Goal: Ask a question

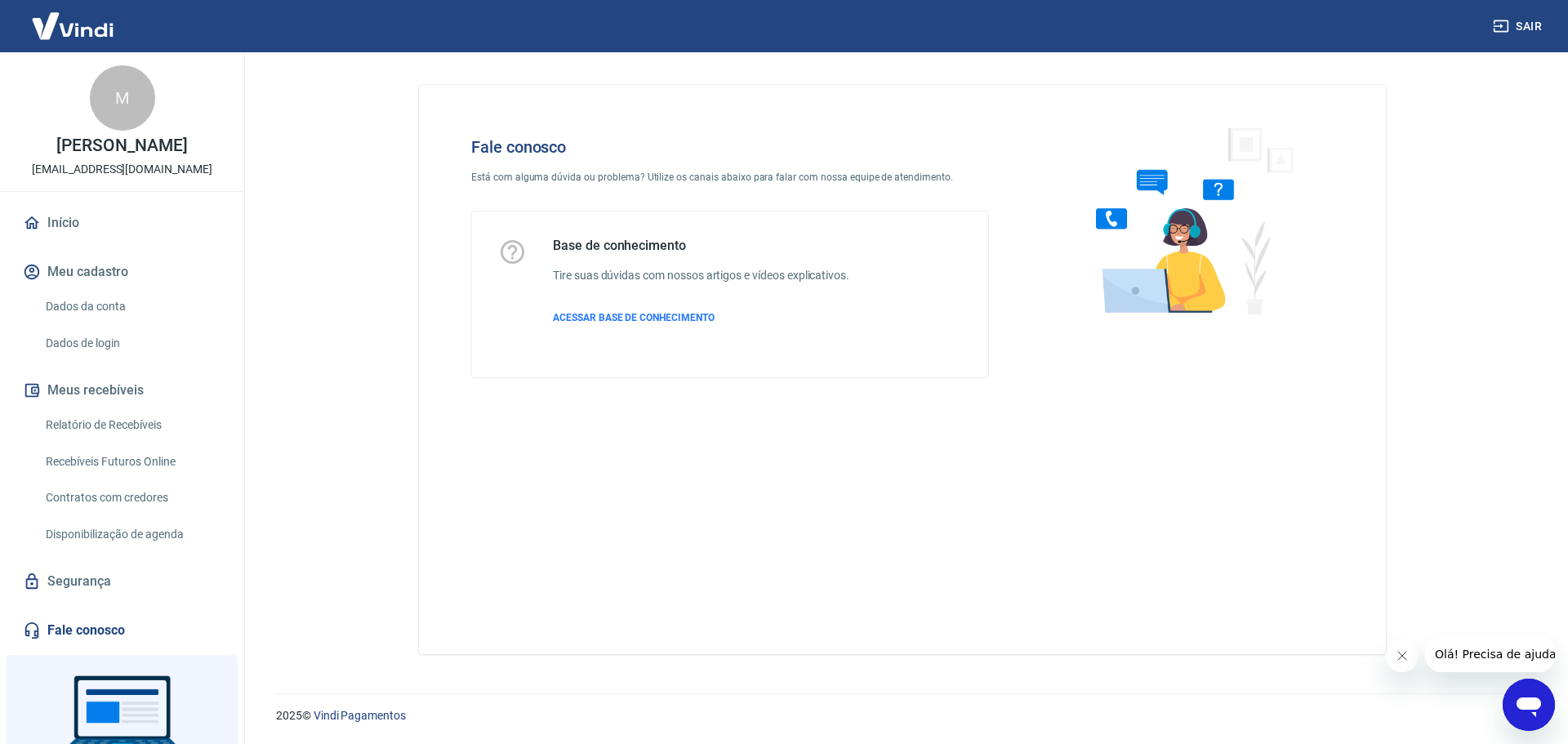
click at [1469, 663] on button "Olá! Precisa de ajuda?" at bounding box center [1497, 653] width 147 height 35
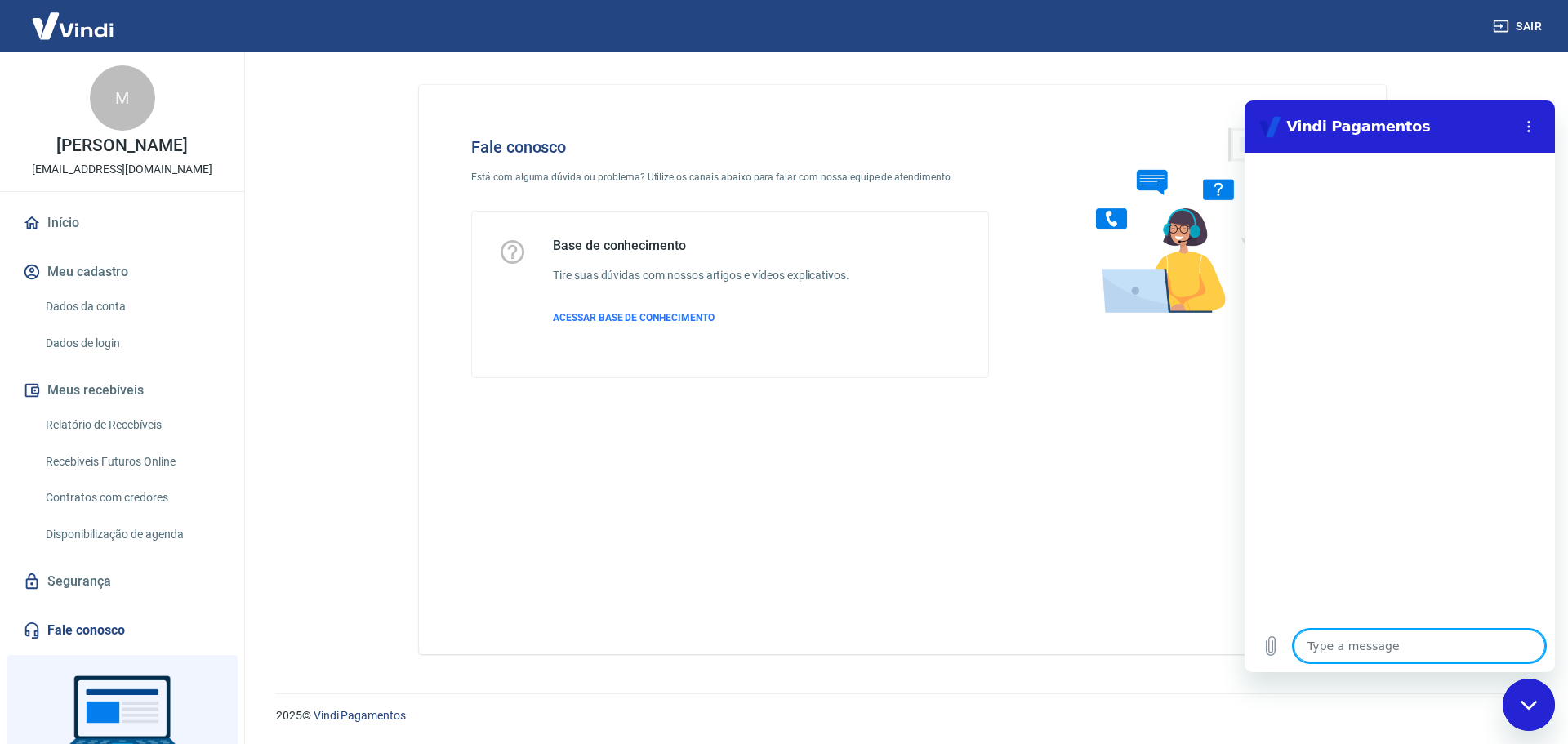
type textarea "o"
type textarea "x"
type textarea "ol"
type textarea "x"
type textarea "olá"
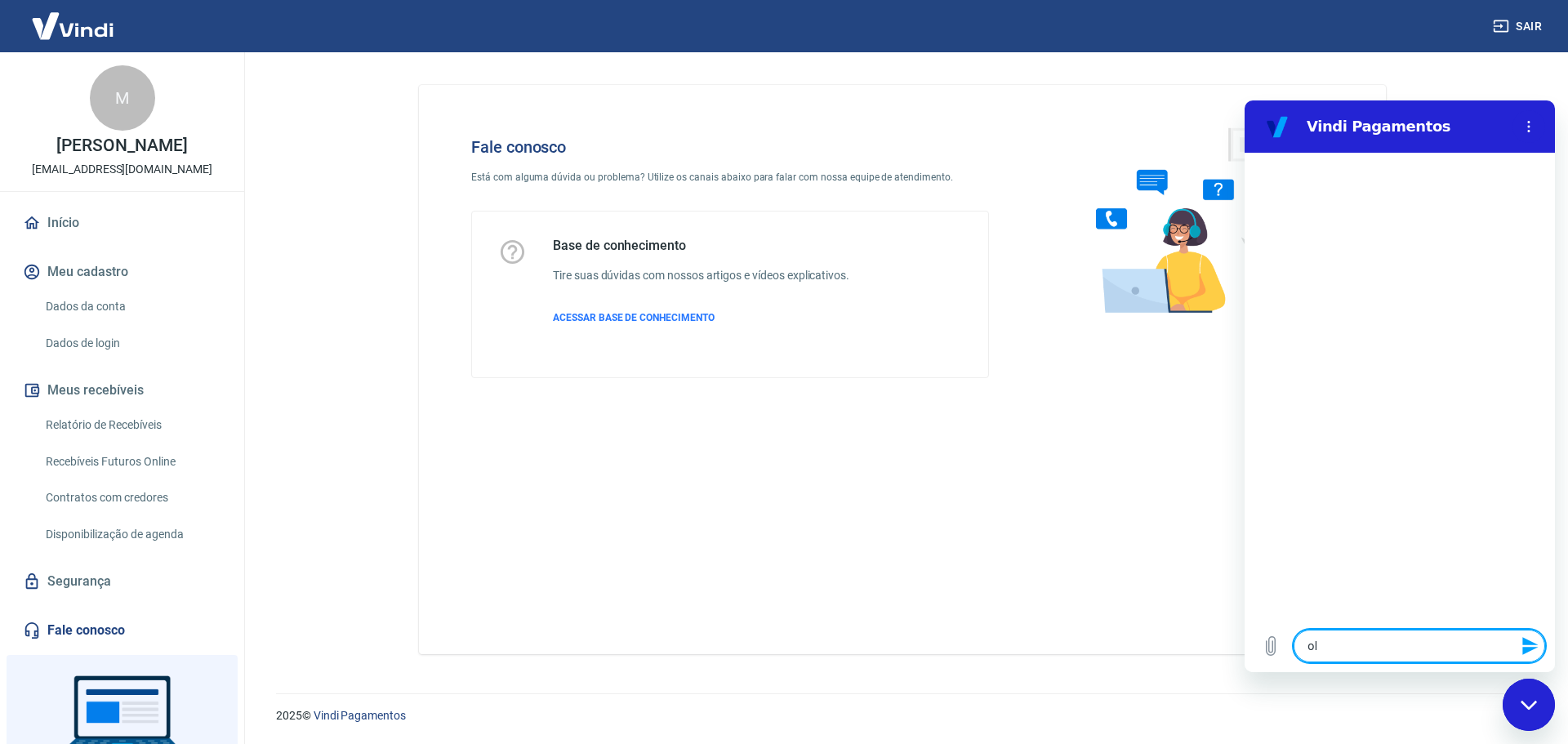
type textarea "x"
type textarea "F"
type textarea "x"
type textarea "Fa"
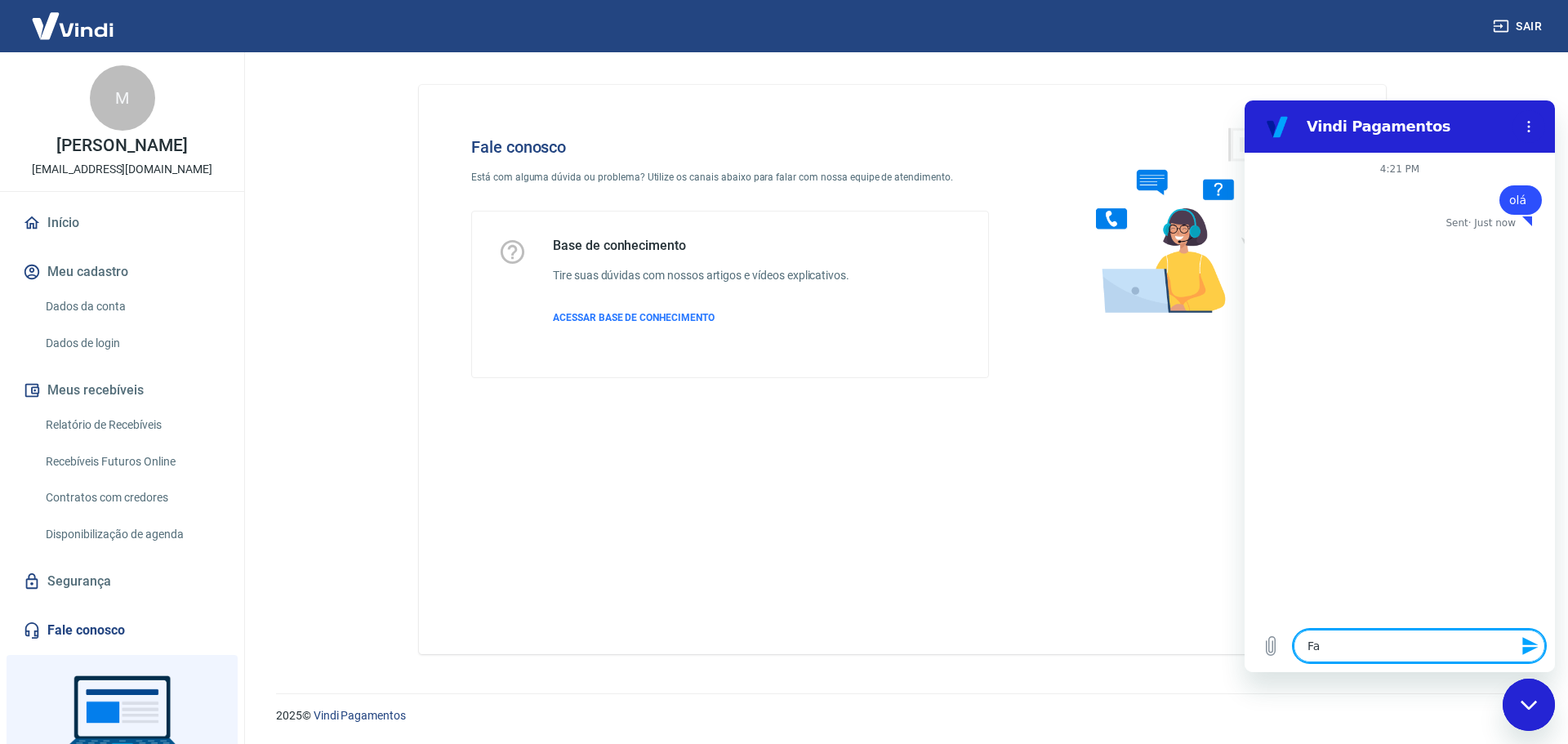
type textarea "x"
type textarea "Fal"
type textarea "x"
type textarea "Falar"
type textarea "x"
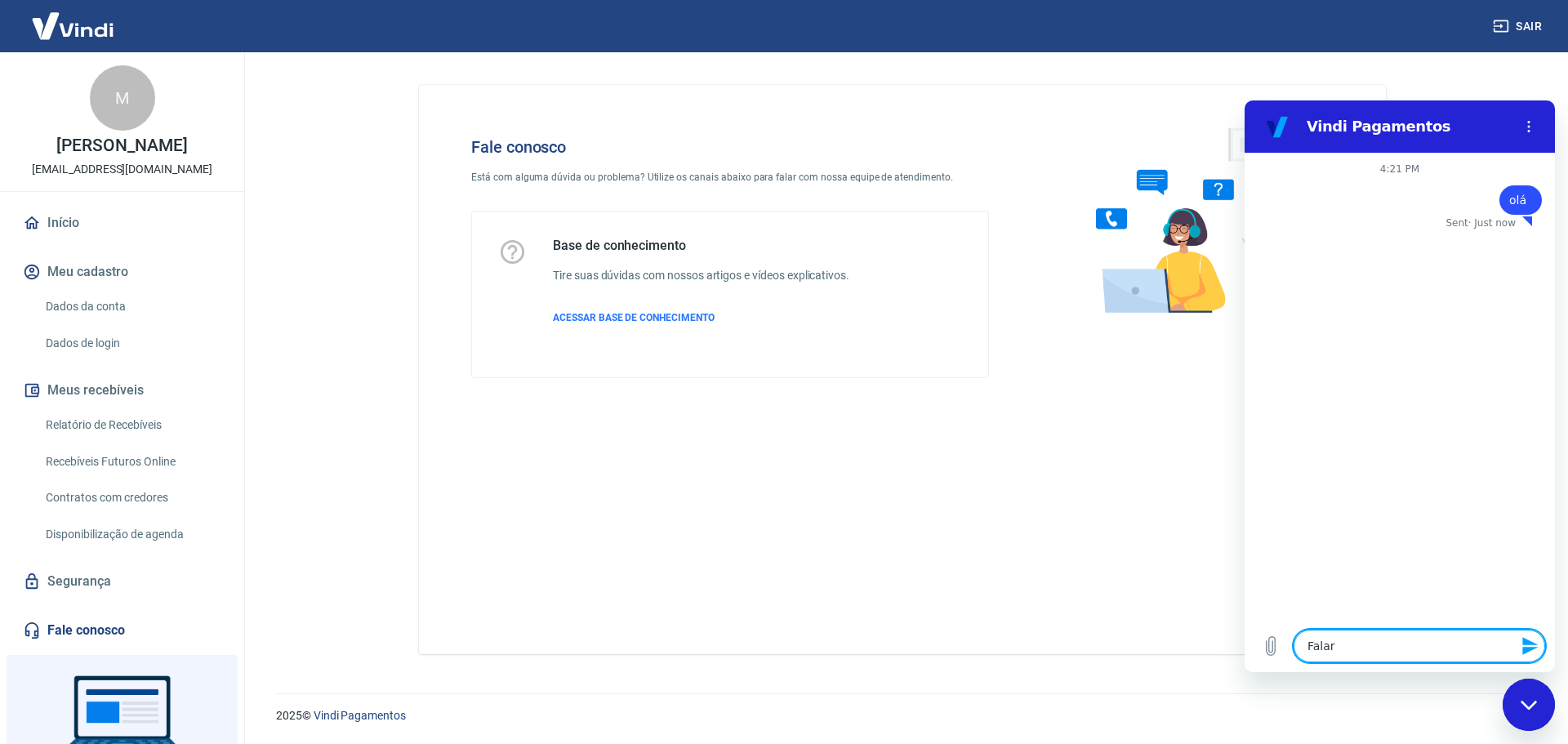
type textarea "Falar"
type textarea "x"
type textarea "Falar c"
type textarea "x"
type textarea "Falar co"
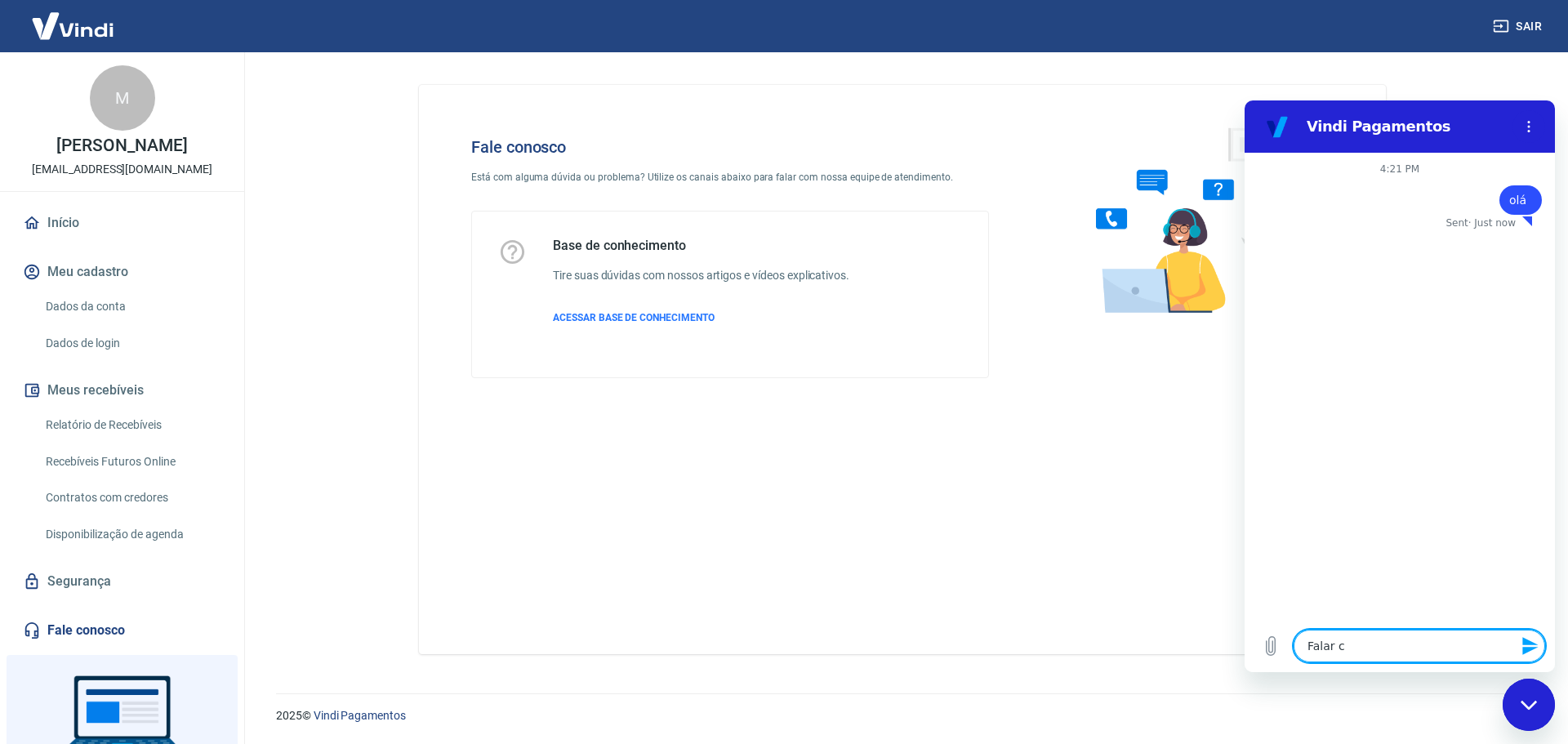
type textarea "x"
type textarea "Falar com"
type textarea "x"
type textarea "Falar com"
type textarea "x"
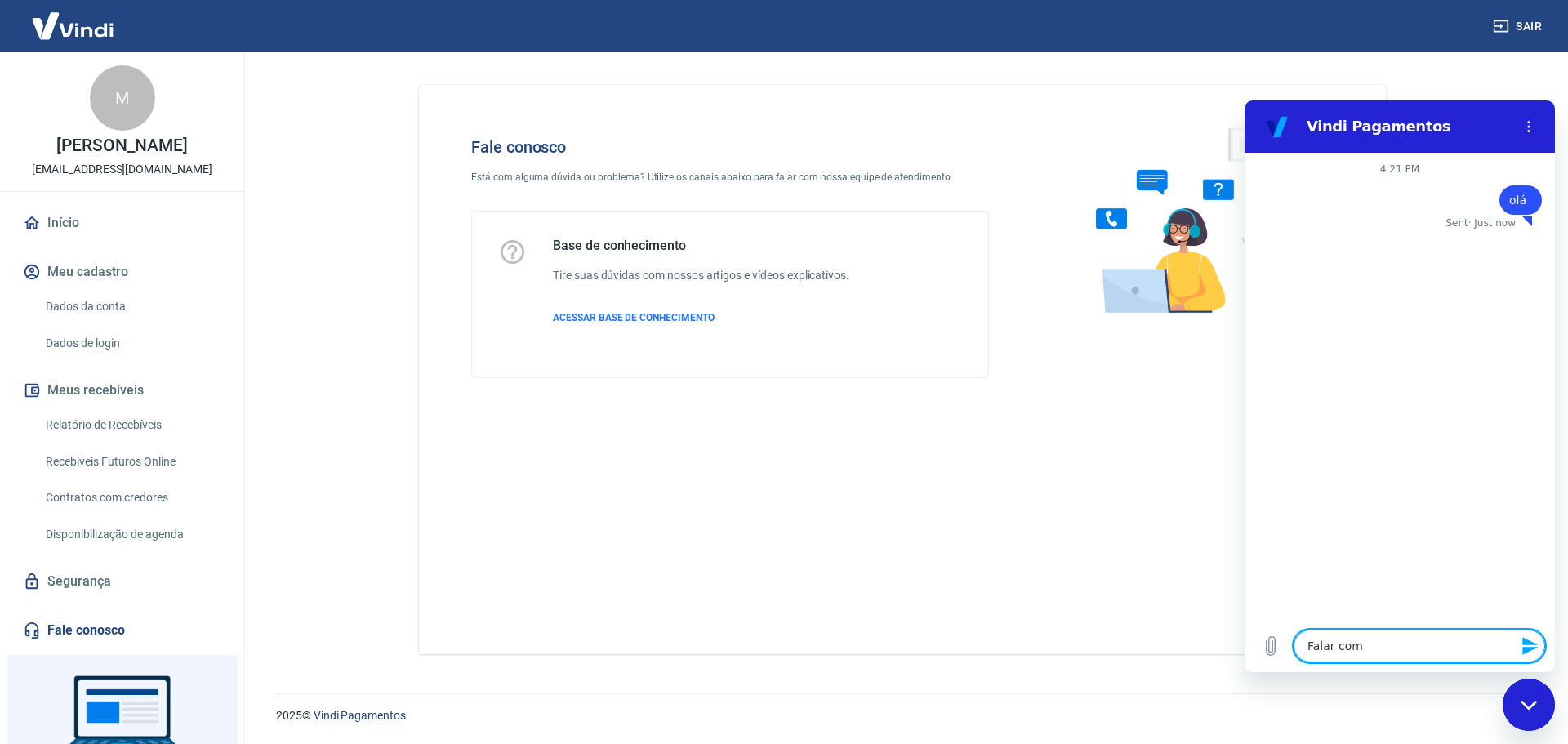
type textarea "Falar com a"
type textarea "x"
type textarea "Falar com at"
type textarea "x"
type textarea "Falar com ate"
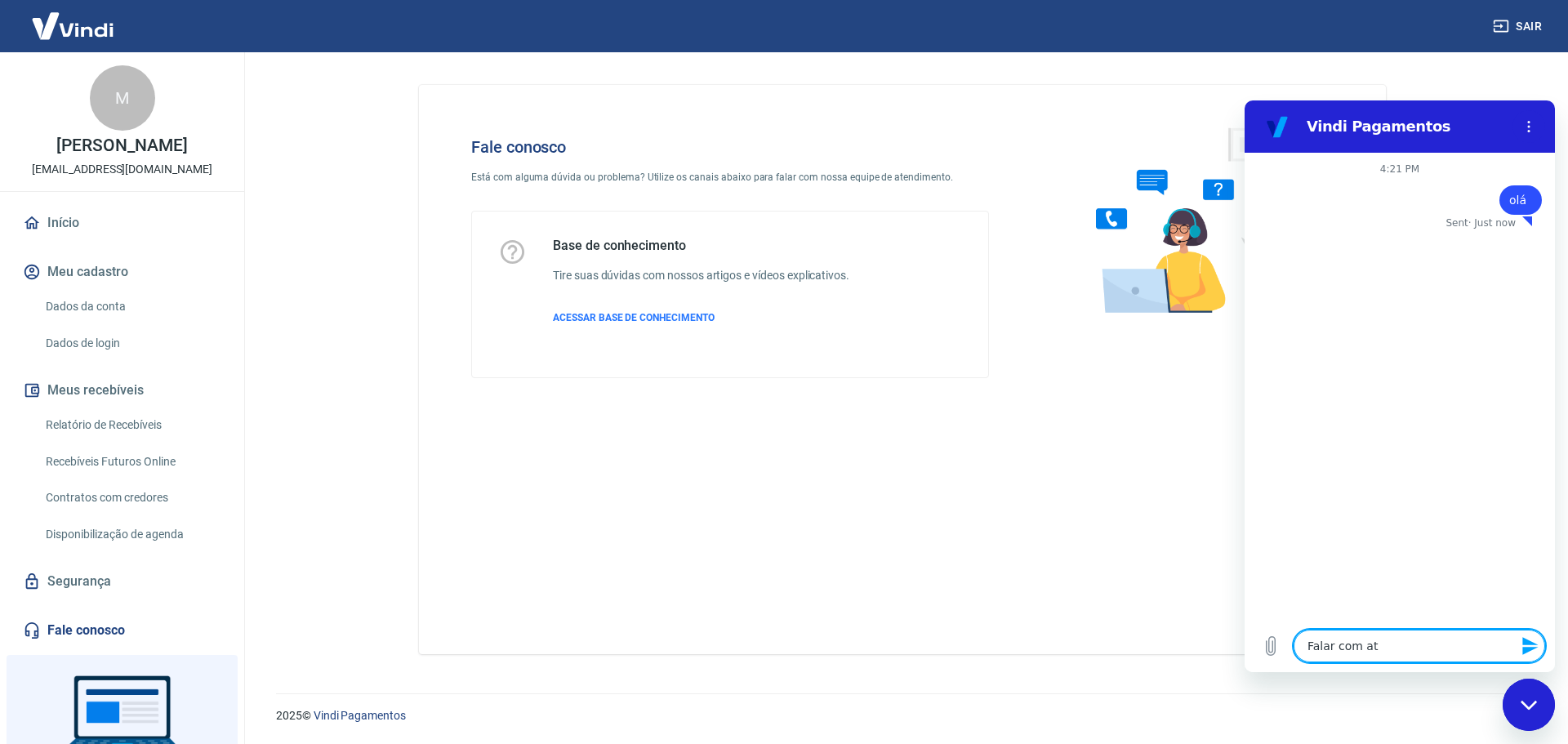
type textarea "x"
type textarea "Falar com [GEOGRAPHIC_DATA]"
type textarea "x"
type textarea "Falar com atend"
type textarea "x"
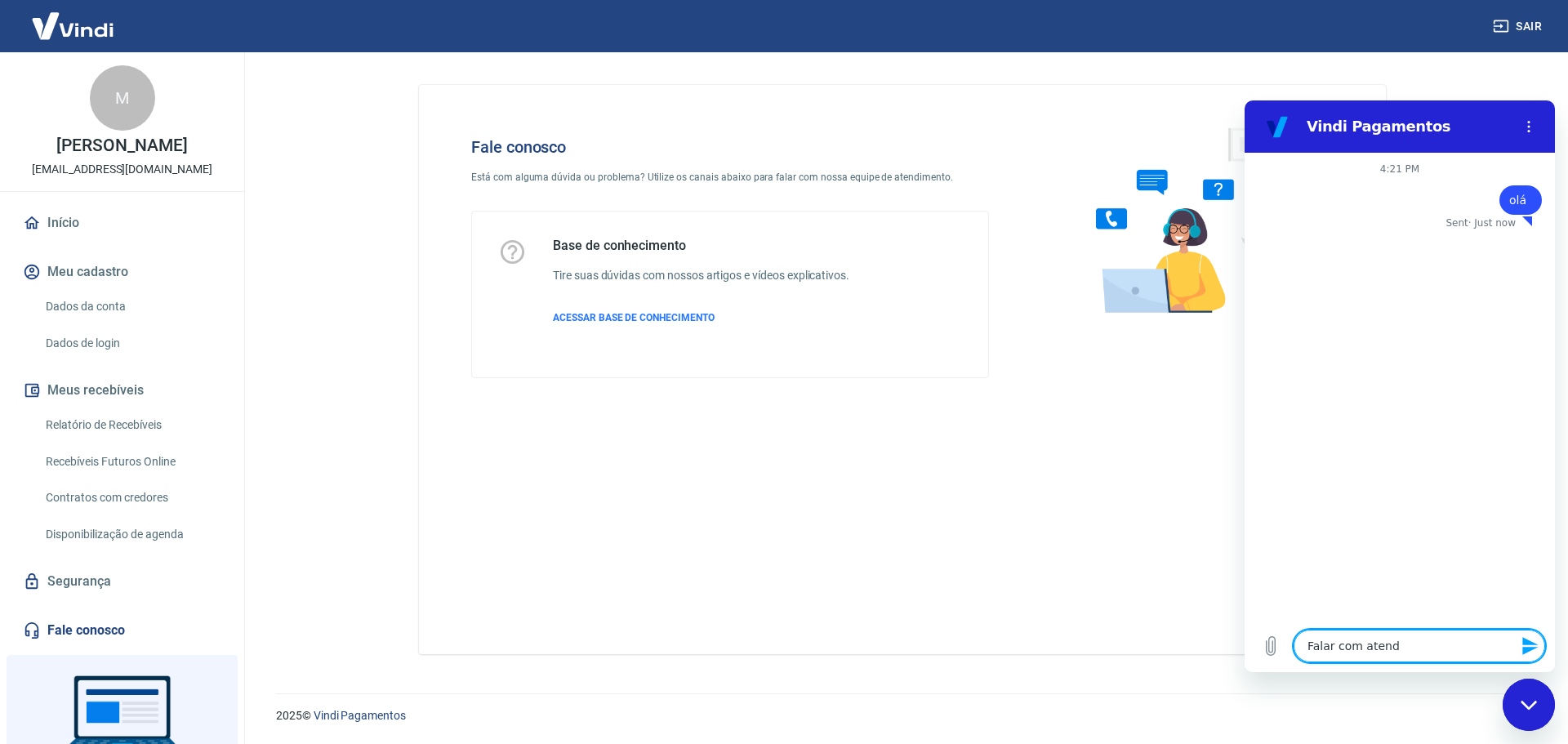
type textarea "Falar com atende"
type textarea "x"
type textarea "Falar com atenden"
type textarea "x"
type textarea "Falar com atendent"
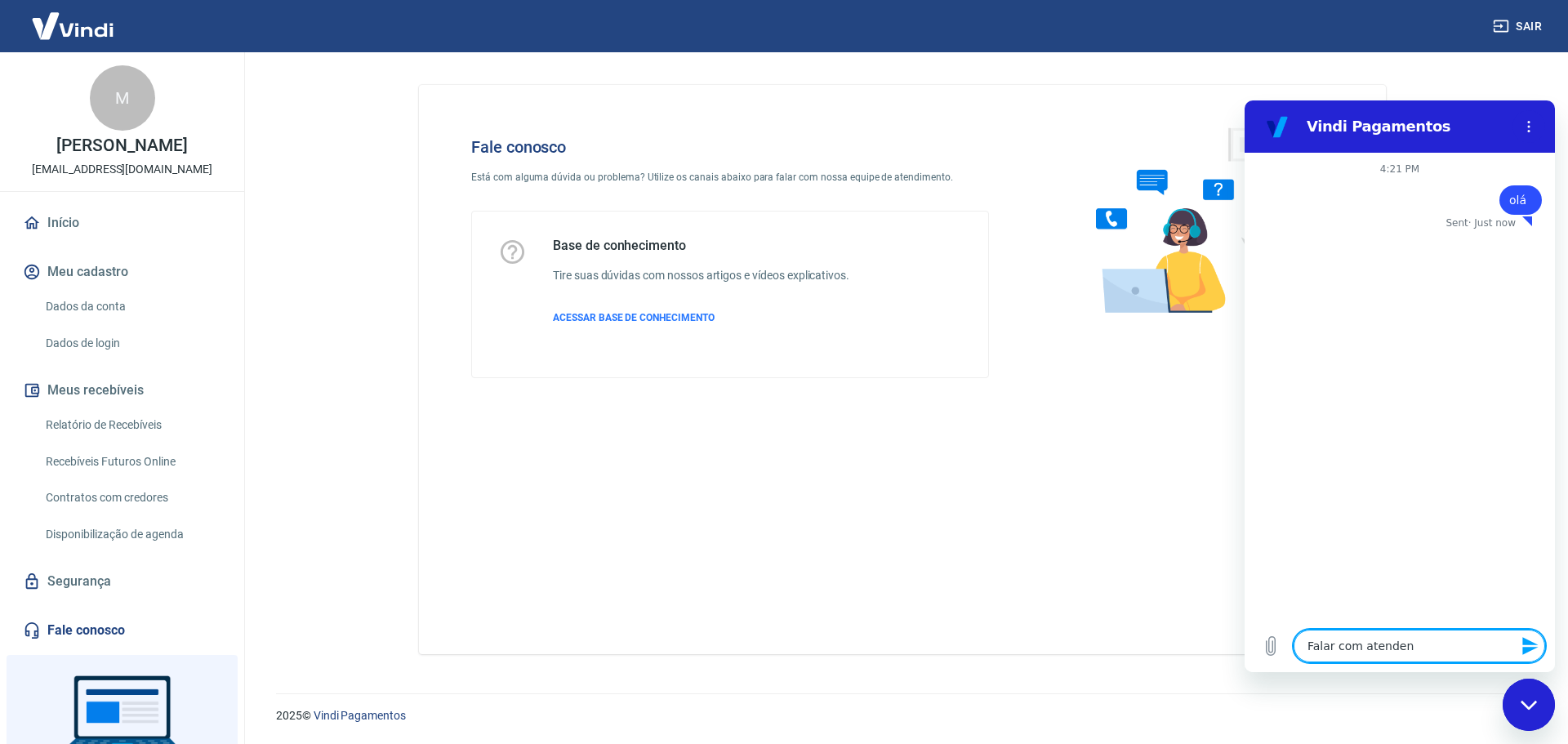
type textarea "x"
type textarea "Falar com atendente"
type textarea "x"
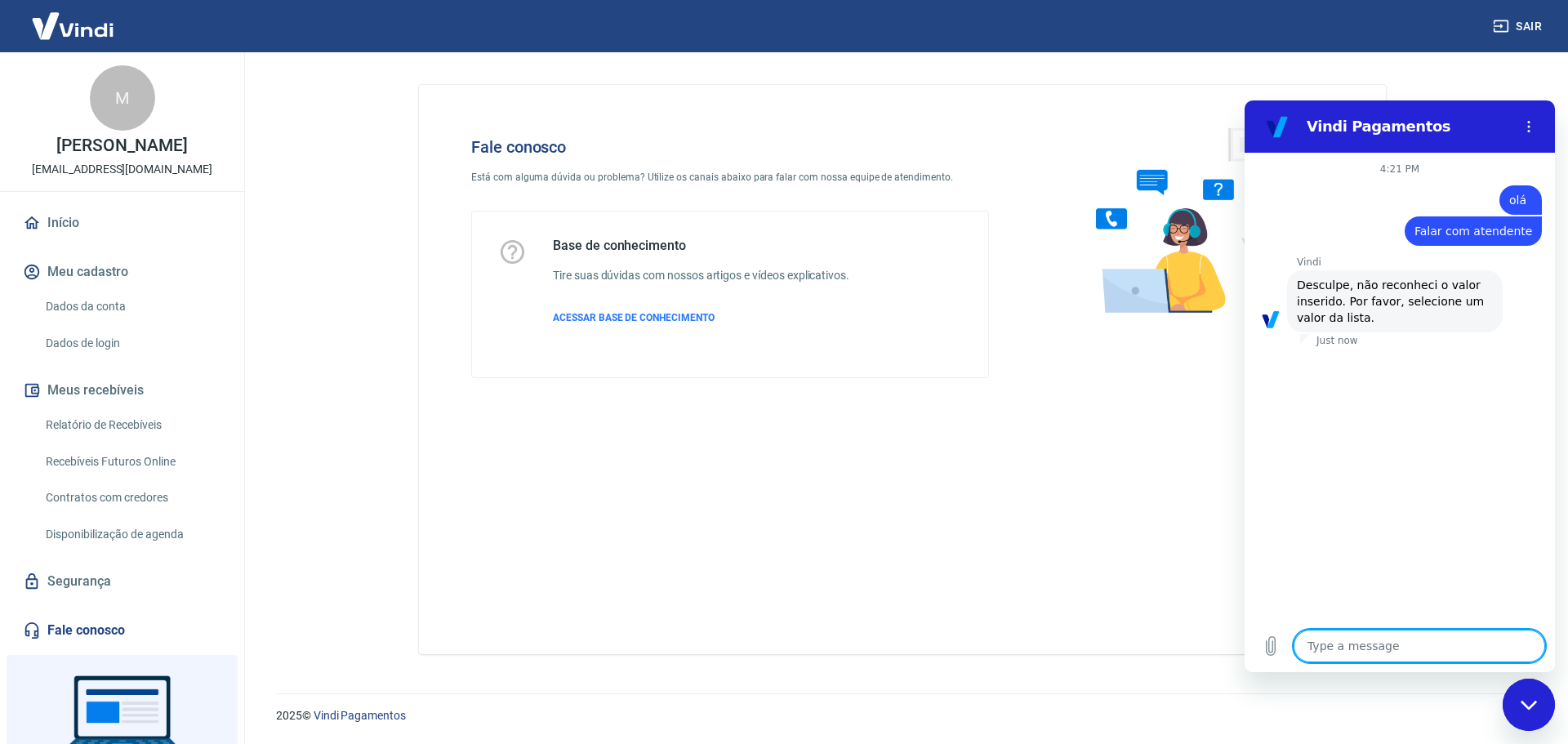
type textarea "x"
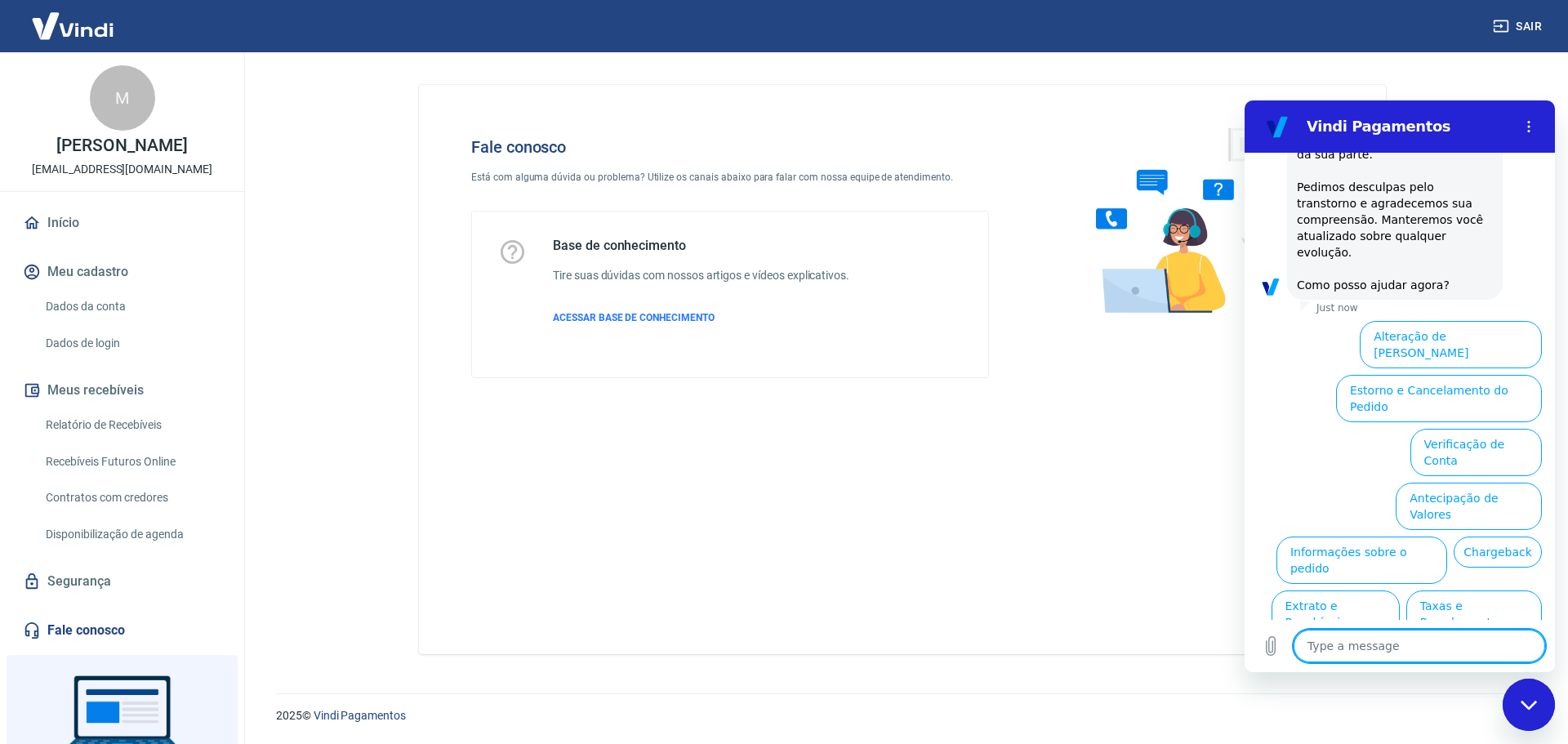
scroll to position [509, 0]
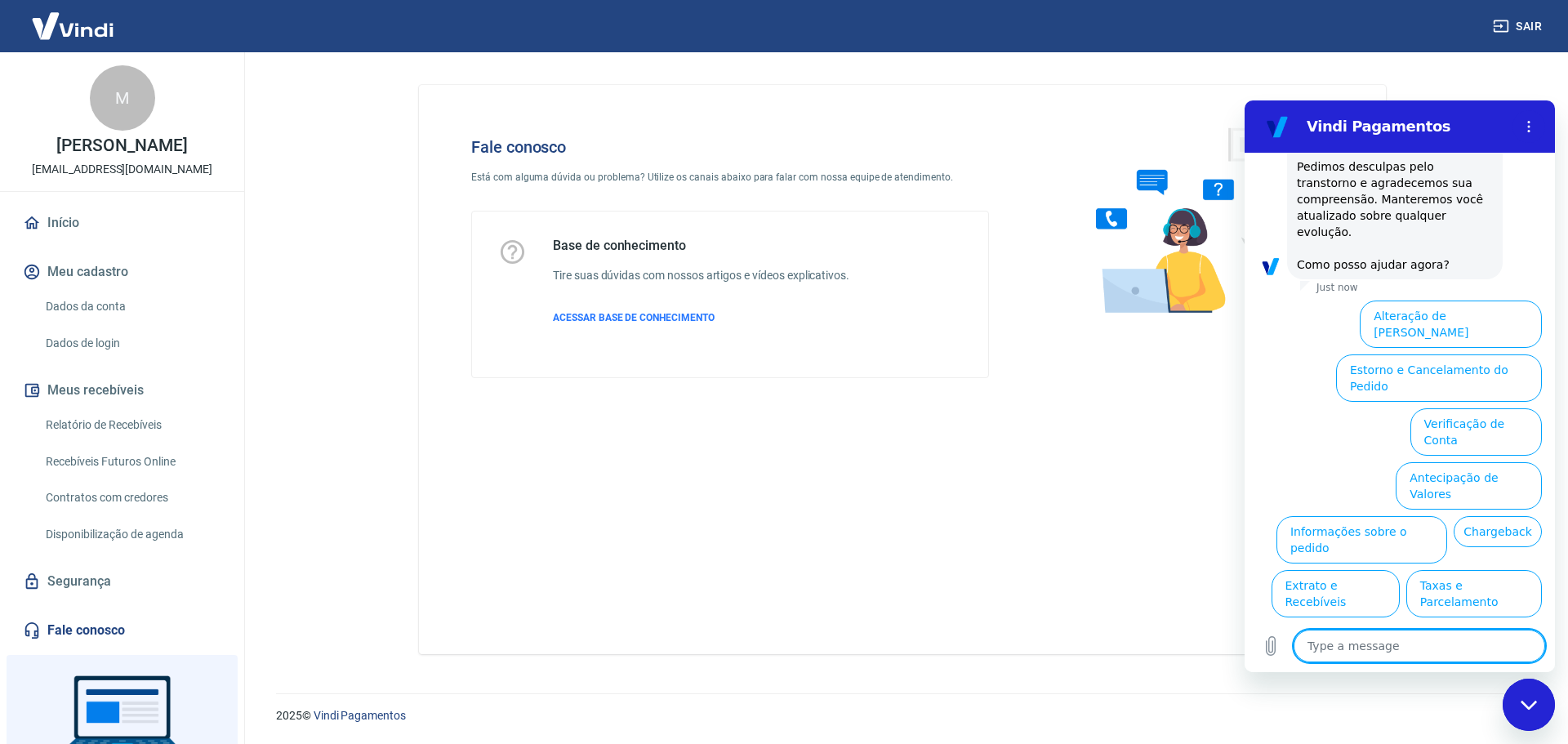
click at [1421, 644] on textarea at bounding box center [1419, 645] width 251 height 33
type textarea "c"
type textarea "x"
type textarea "có"
type textarea "x"
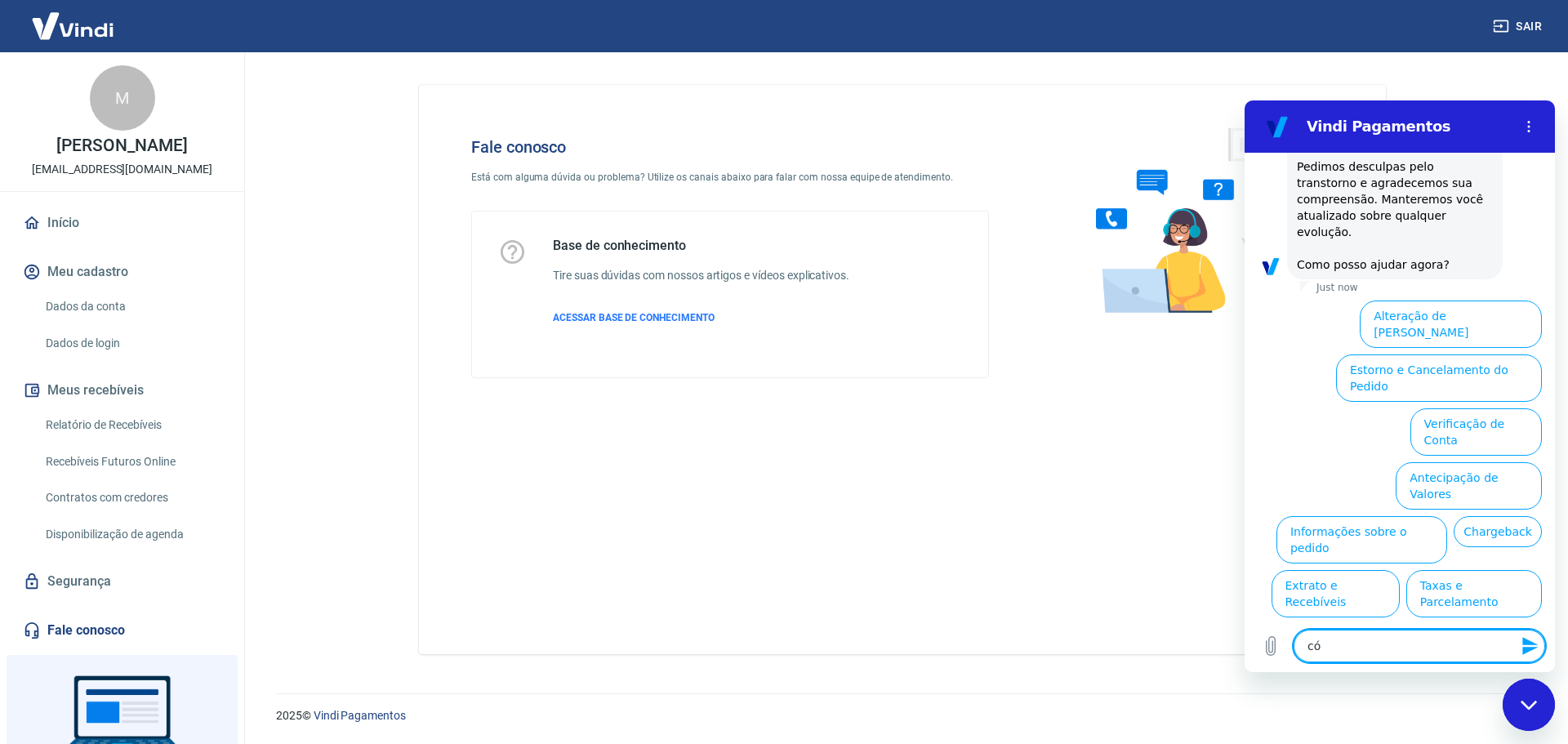
type textarea "cód"
type textarea "x"
type textarea "códi"
type textarea "x"
type textarea "códig"
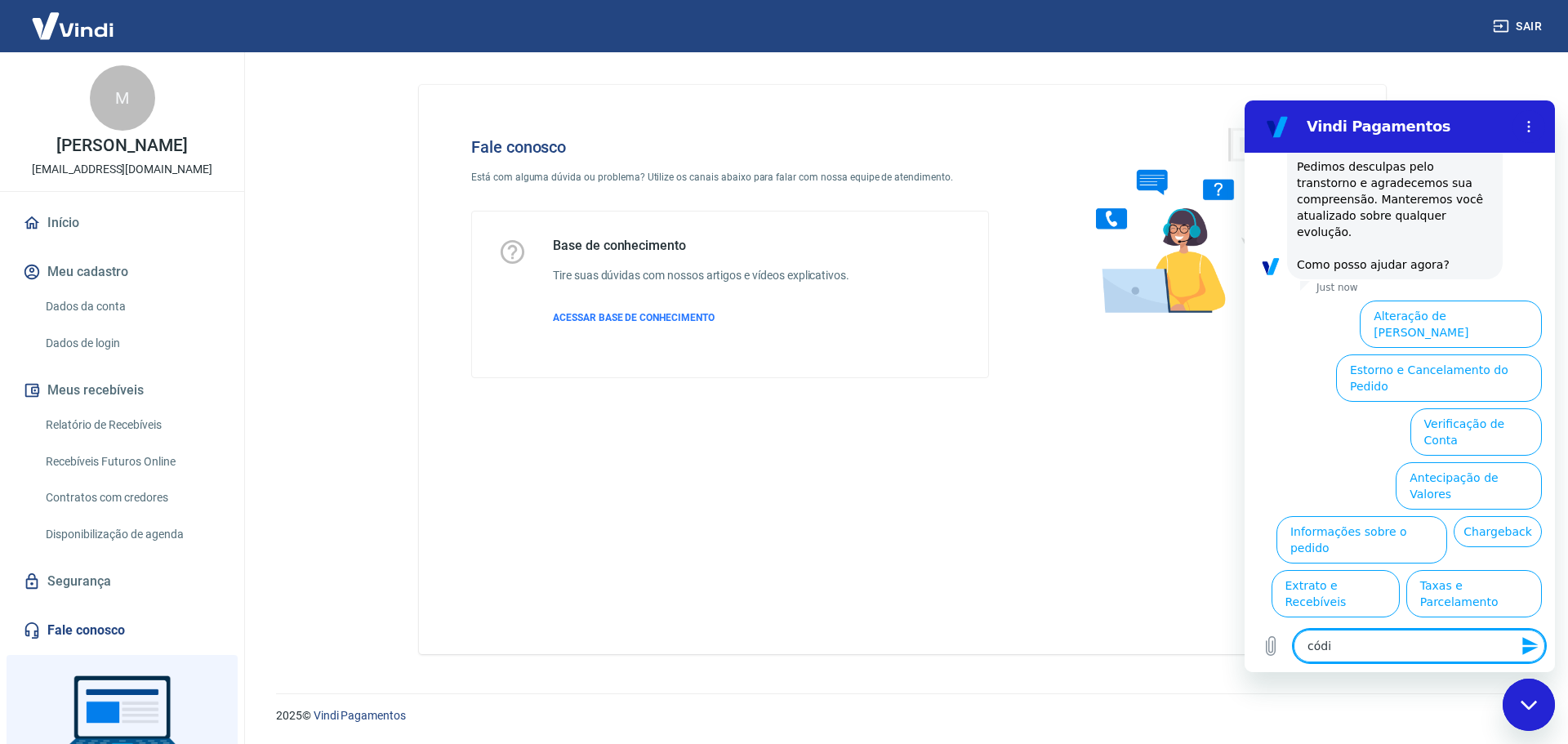
type textarea "x"
type textarea "código"
type textarea "x"
type textarea "códigos"
type textarea "x"
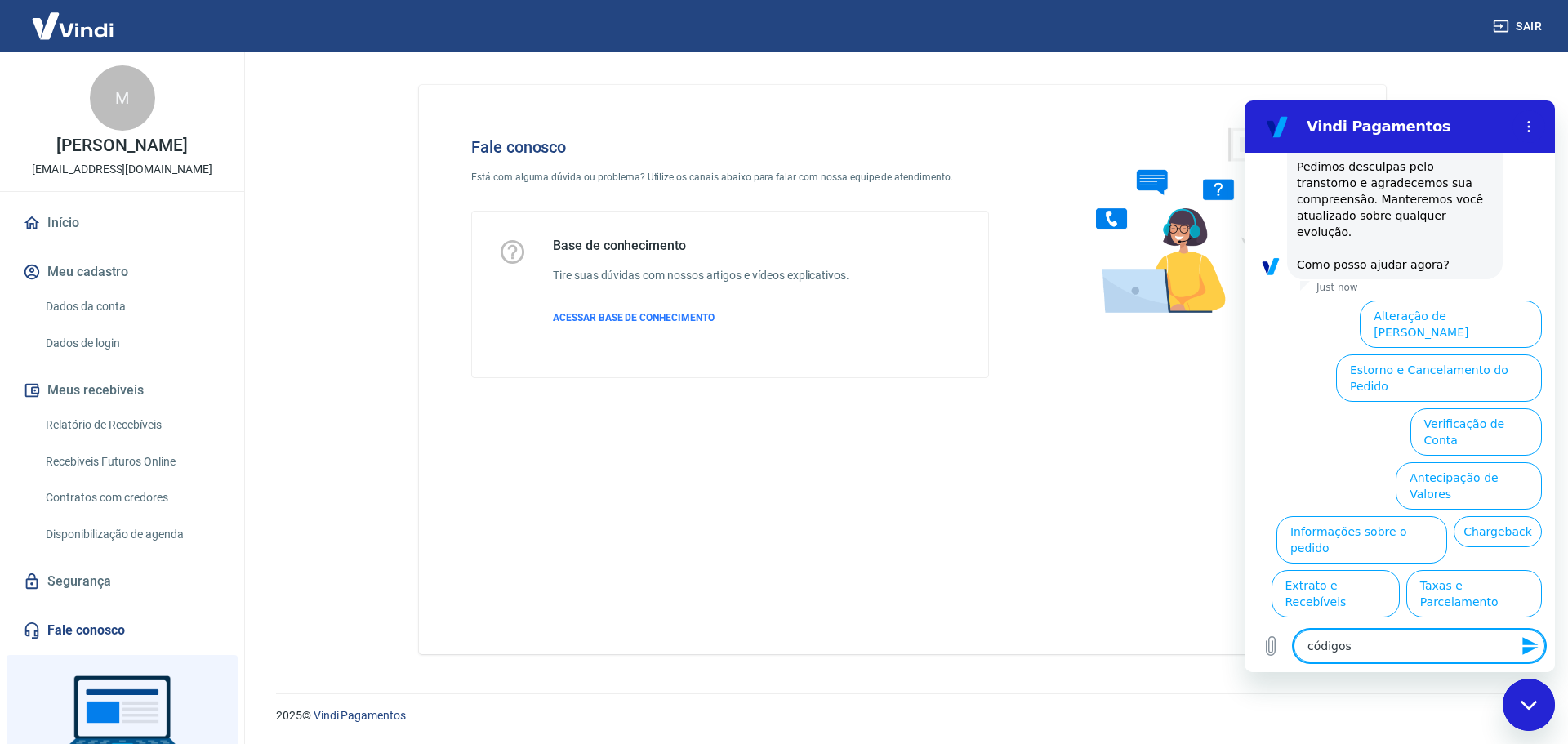
type textarea "códigos"
type textarea "x"
type textarea "códigos i"
type textarea "x"
type textarea "códigos in"
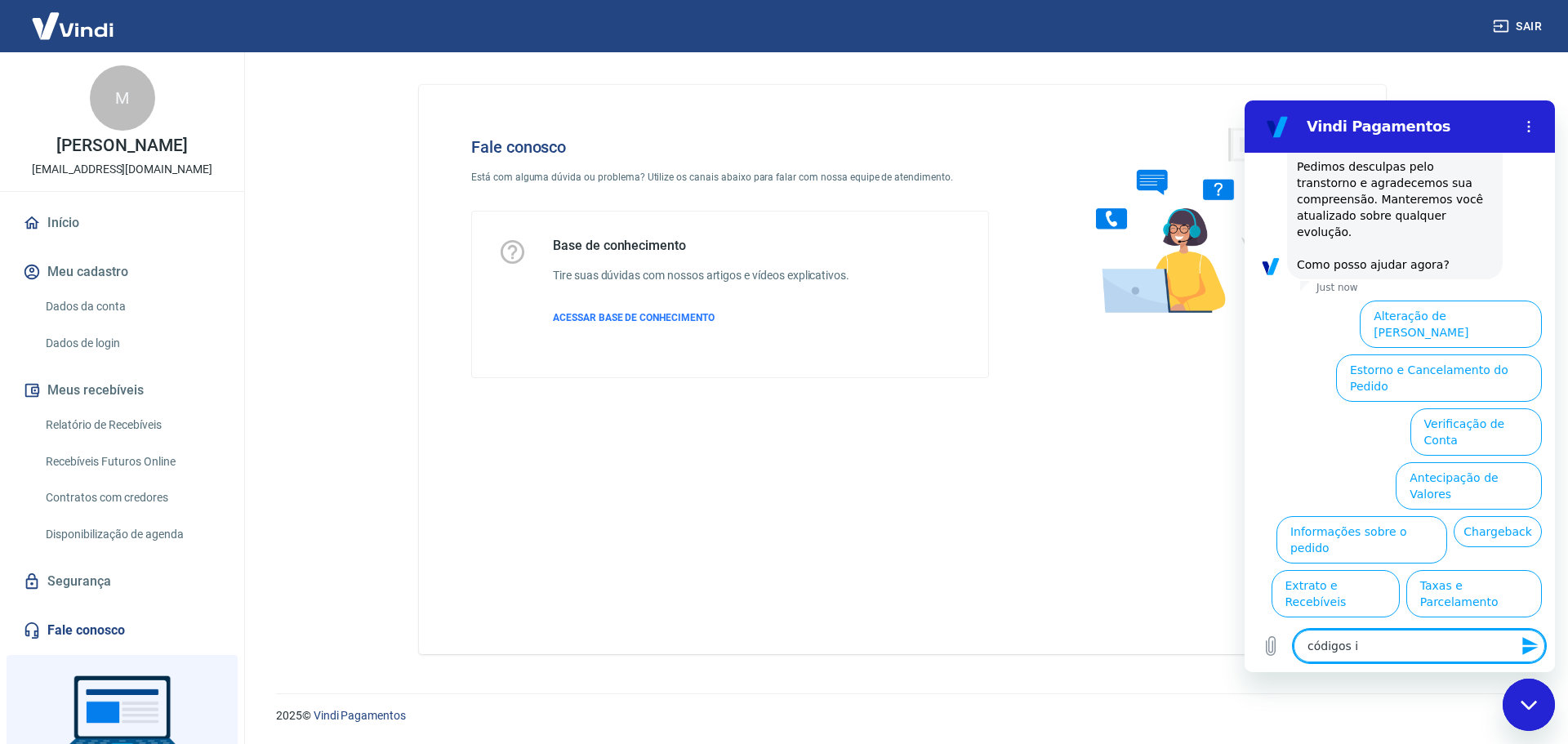
type textarea "x"
type textarea "códigos int"
type textarea "x"
type textarea "códigos inte"
type textarea "x"
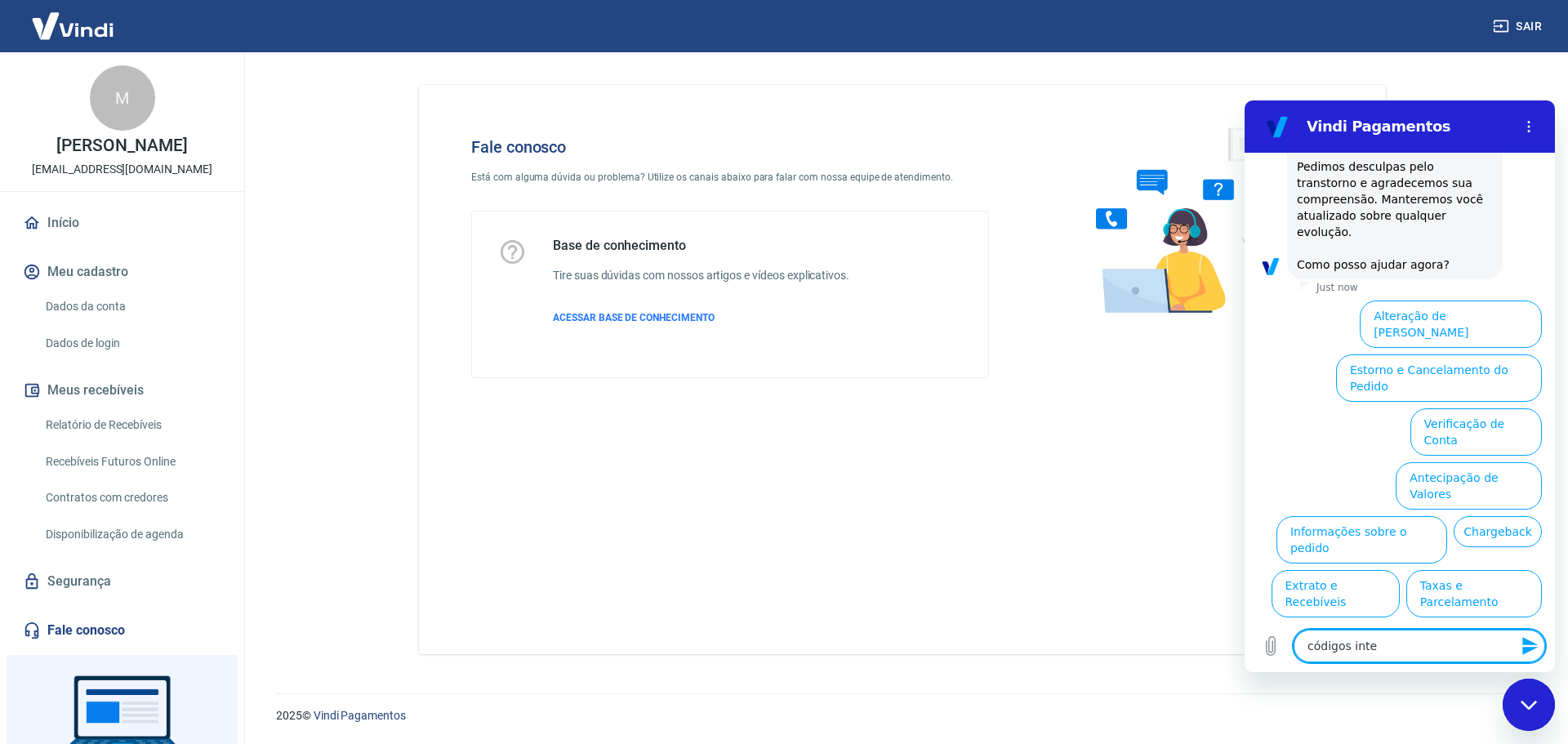
type textarea "códigos integ"
type textarea "x"
type textarea "códigos integr"
type textarea "x"
type textarea "códigos integra"
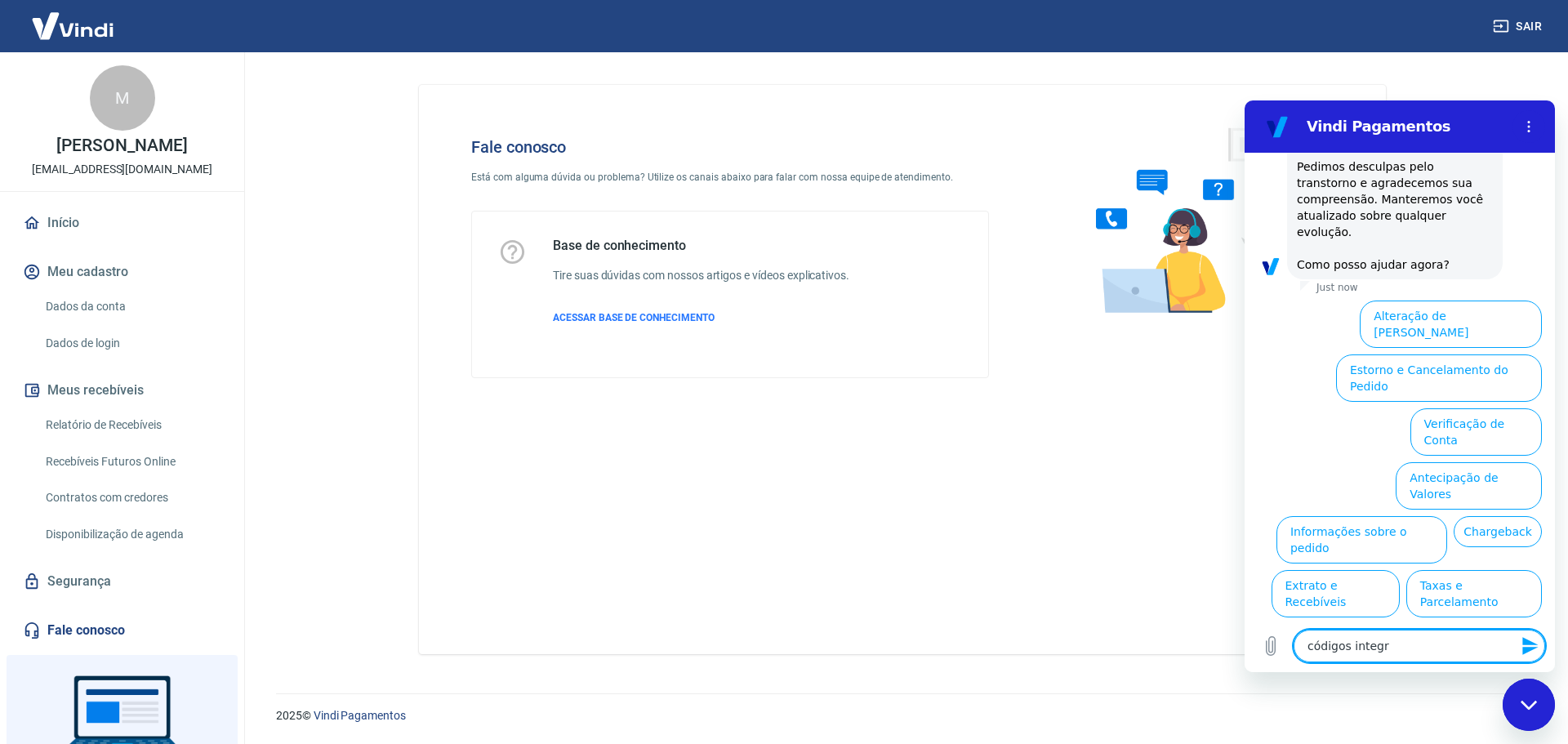
type textarea "x"
type textarea "códigos integraç"
type textarea "x"
type textarea "códigos integraçã"
type textarea "x"
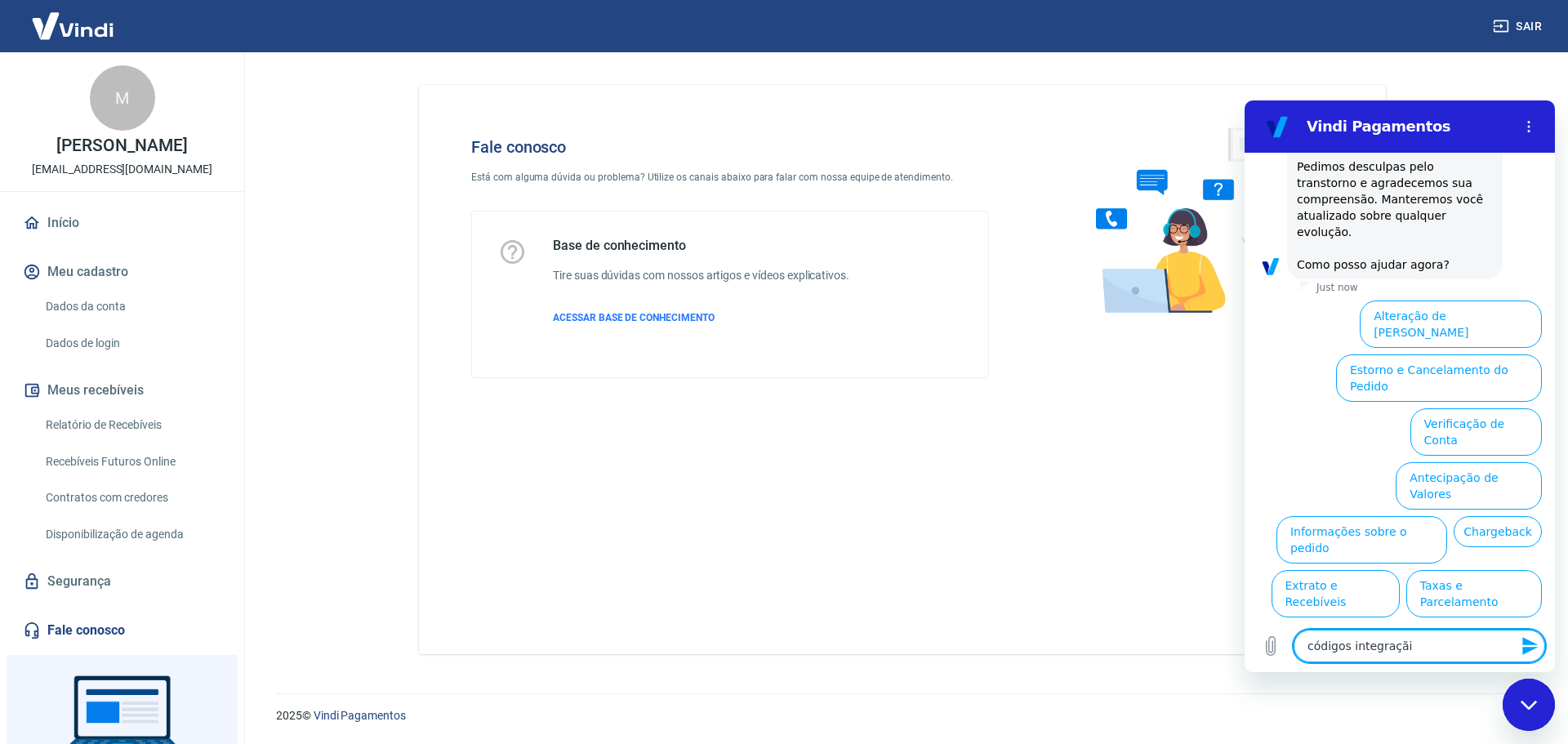
type textarea "códigos integraçãio"
type textarea "x"
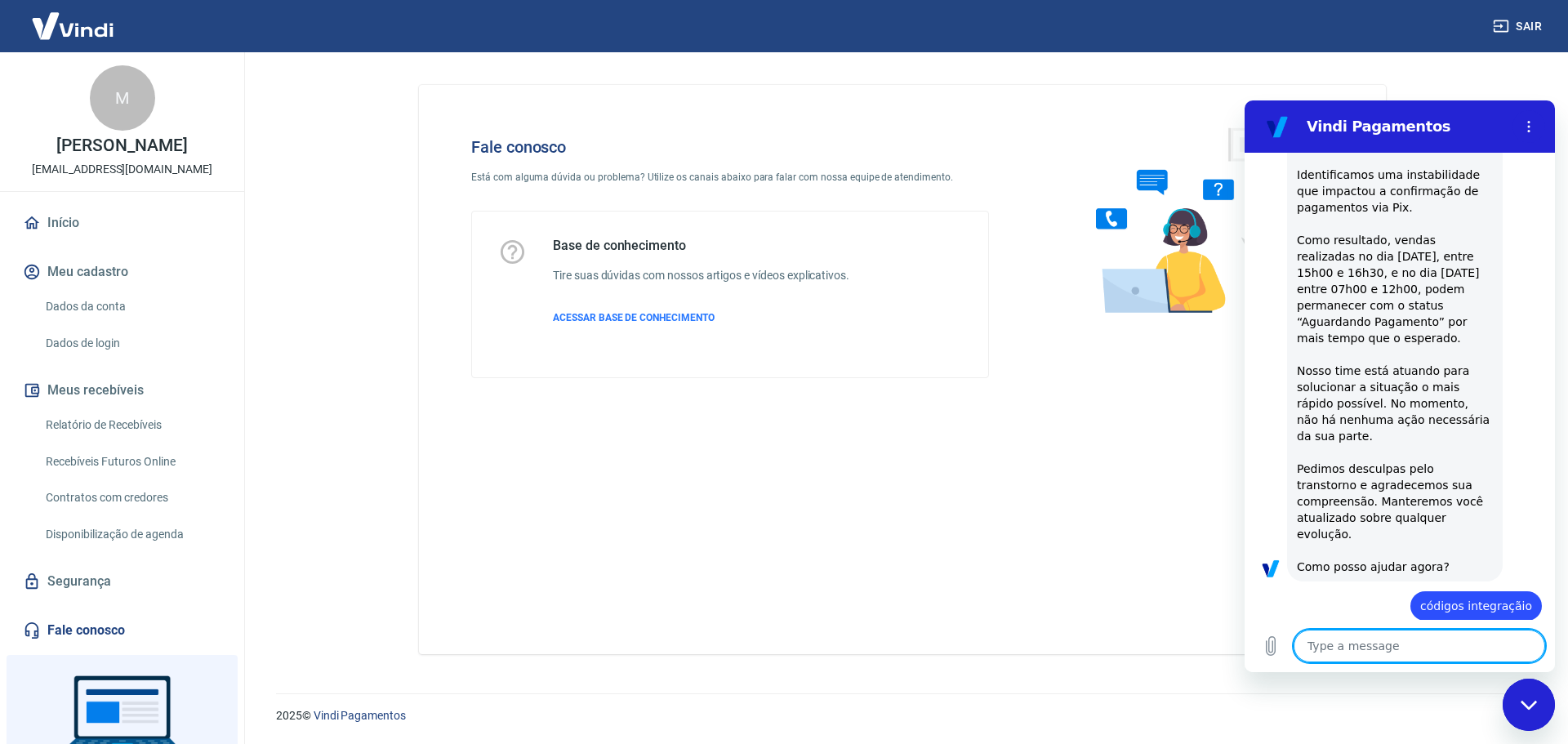
scroll to position [210, 0]
type textarea "x"
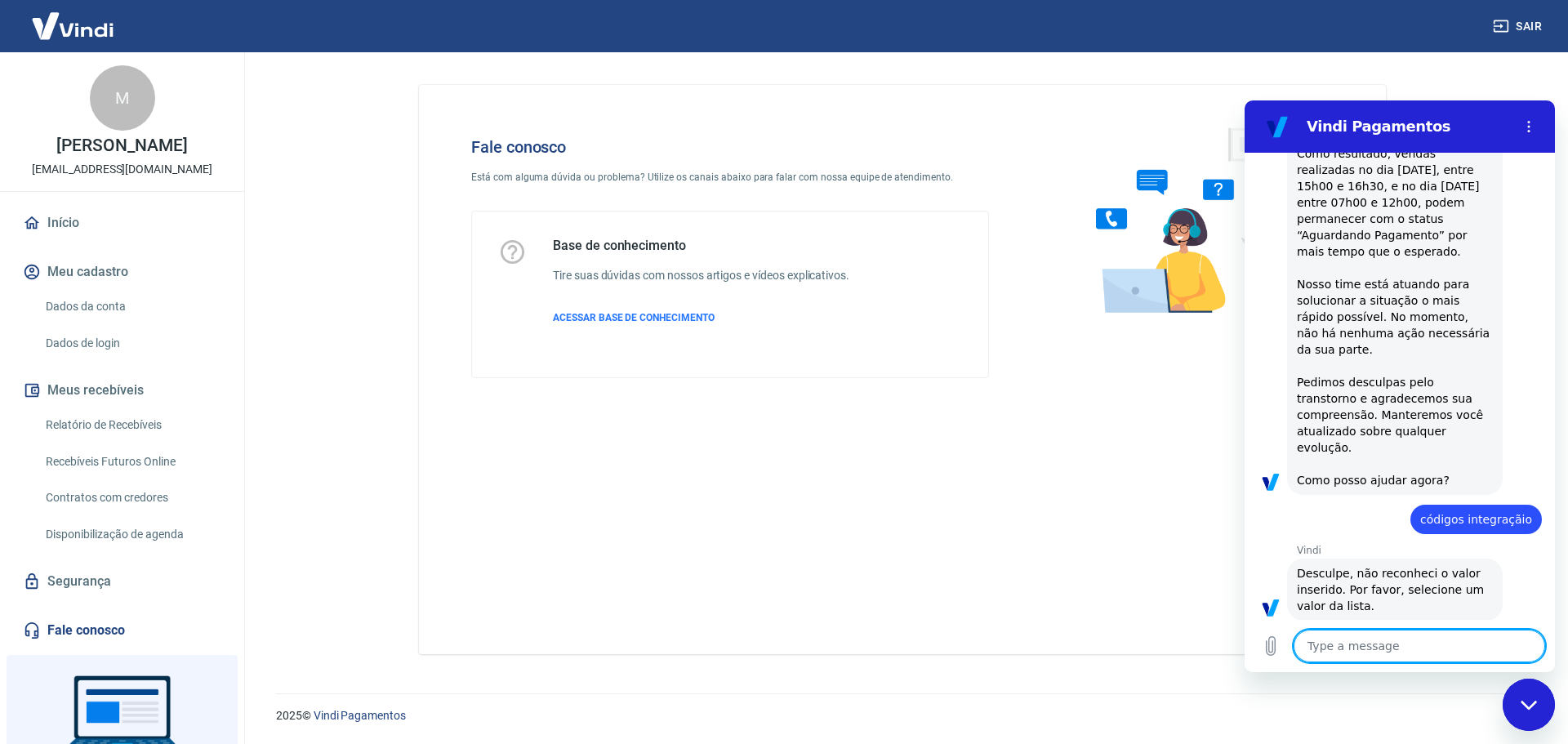
scroll to position [296, 0]
click at [1393, 639] on textarea at bounding box center [1419, 645] width 251 height 33
type textarea "C"
type textarea "x"
type textarea "Có"
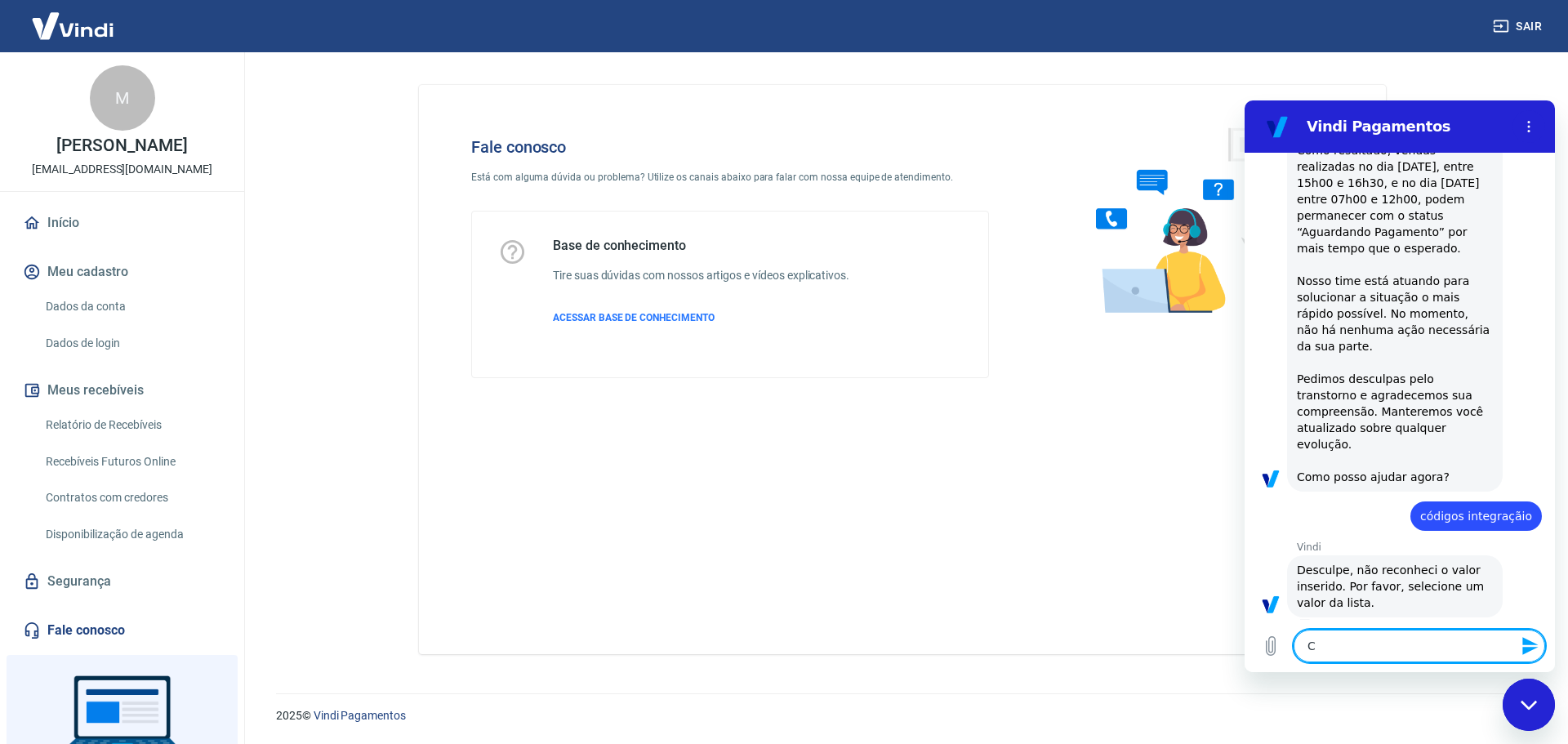
type textarea "x"
type textarea "Cód"
type textarea "x"
type textarea "Códi"
type textarea "x"
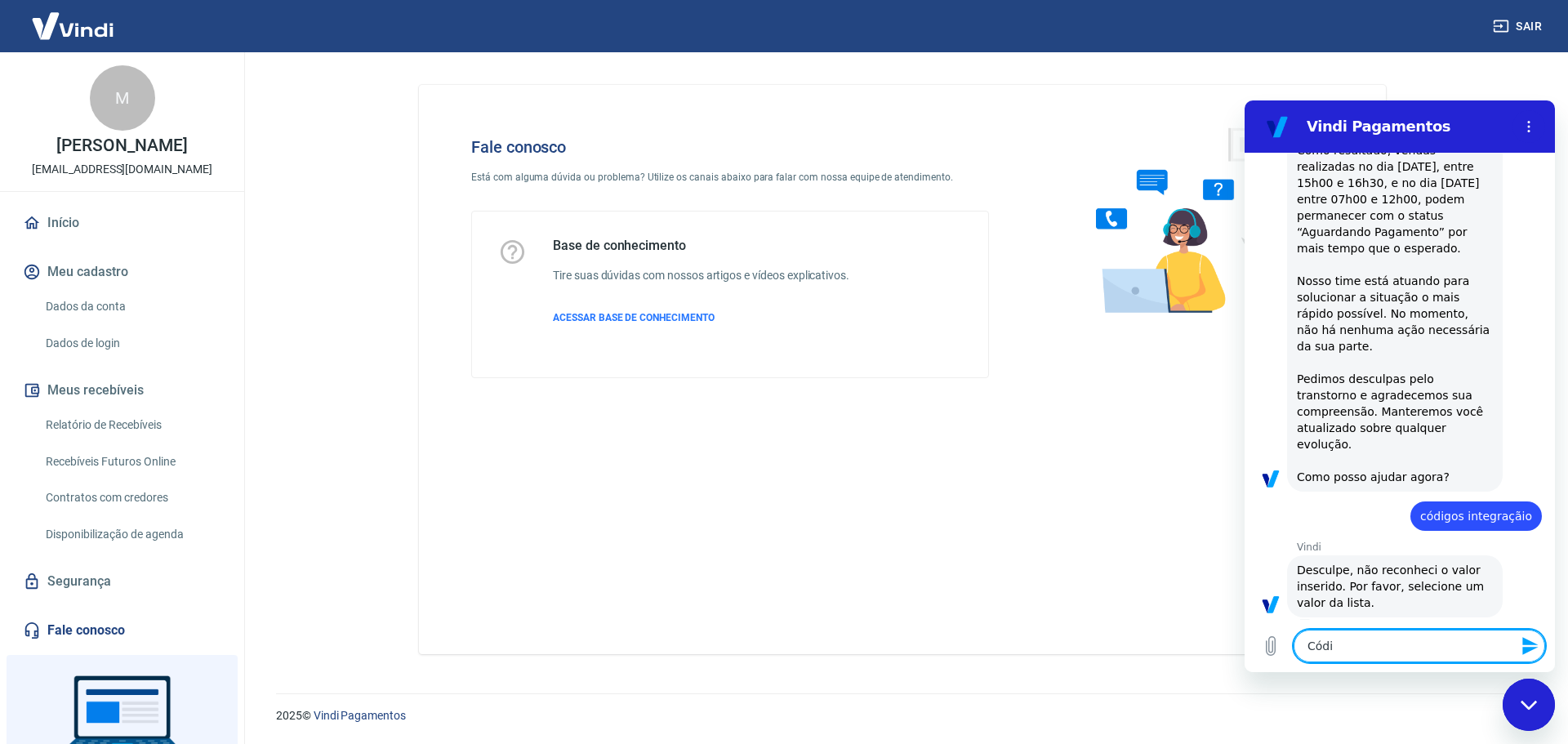
type textarea "Códig"
type textarea "x"
type textarea "Código"
type textarea "x"
type textarea "Códigos"
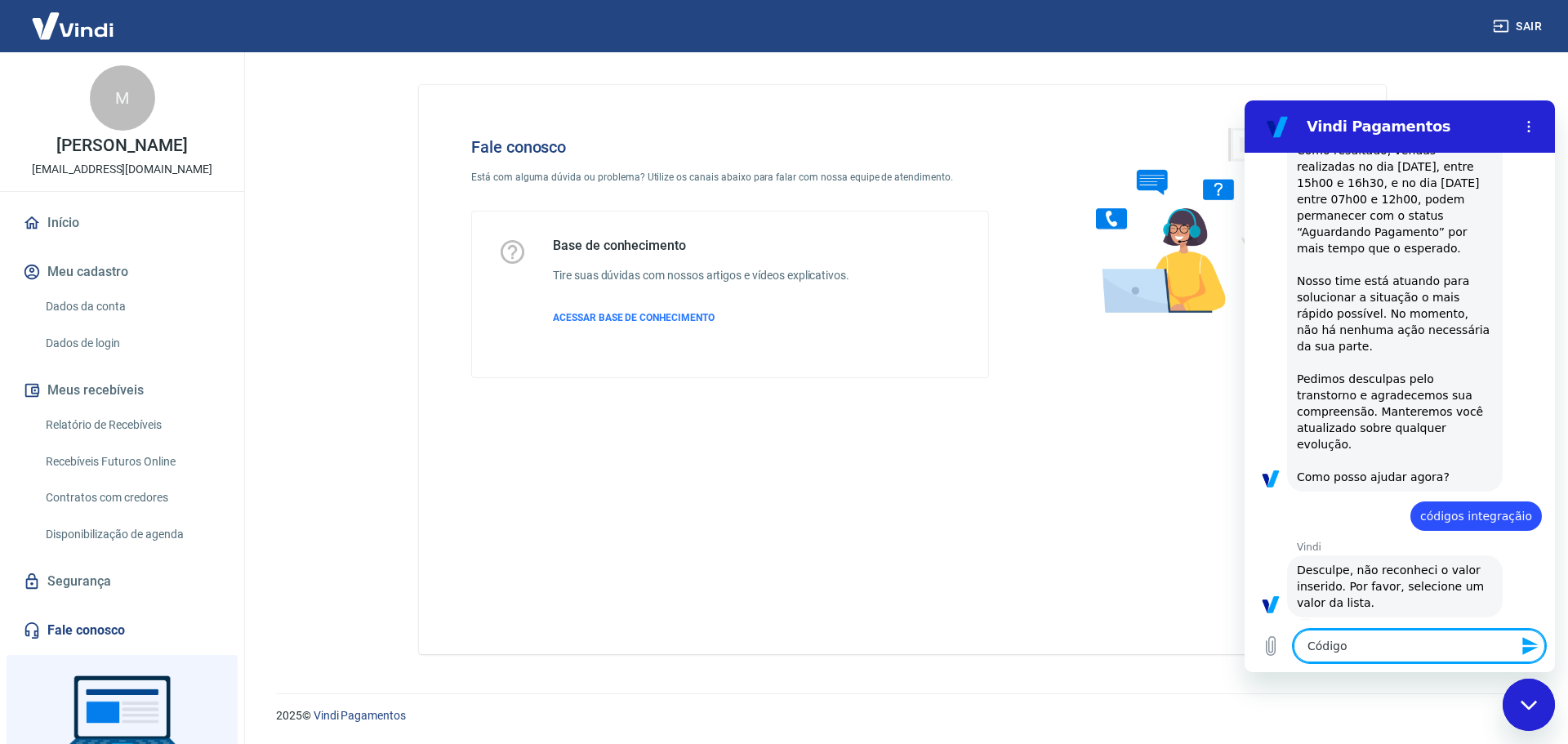
type textarea "x"
type textarea "Códigos"
type textarea "x"
type textarea "Códigos i"
type textarea "x"
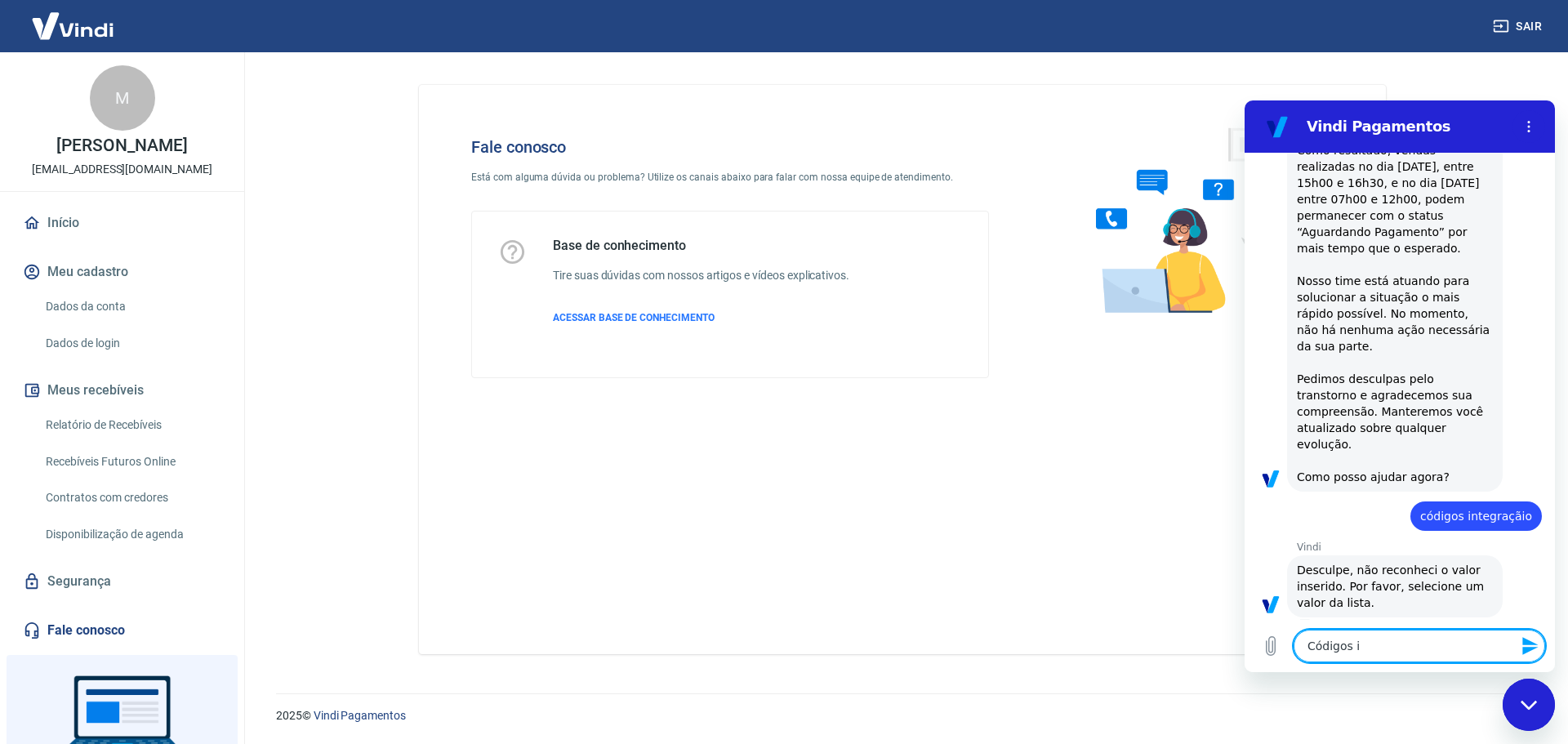
type textarea "Códigos in"
type textarea "x"
type textarea "Códigos int"
type textarea "x"
type textarea "Códigos inte"
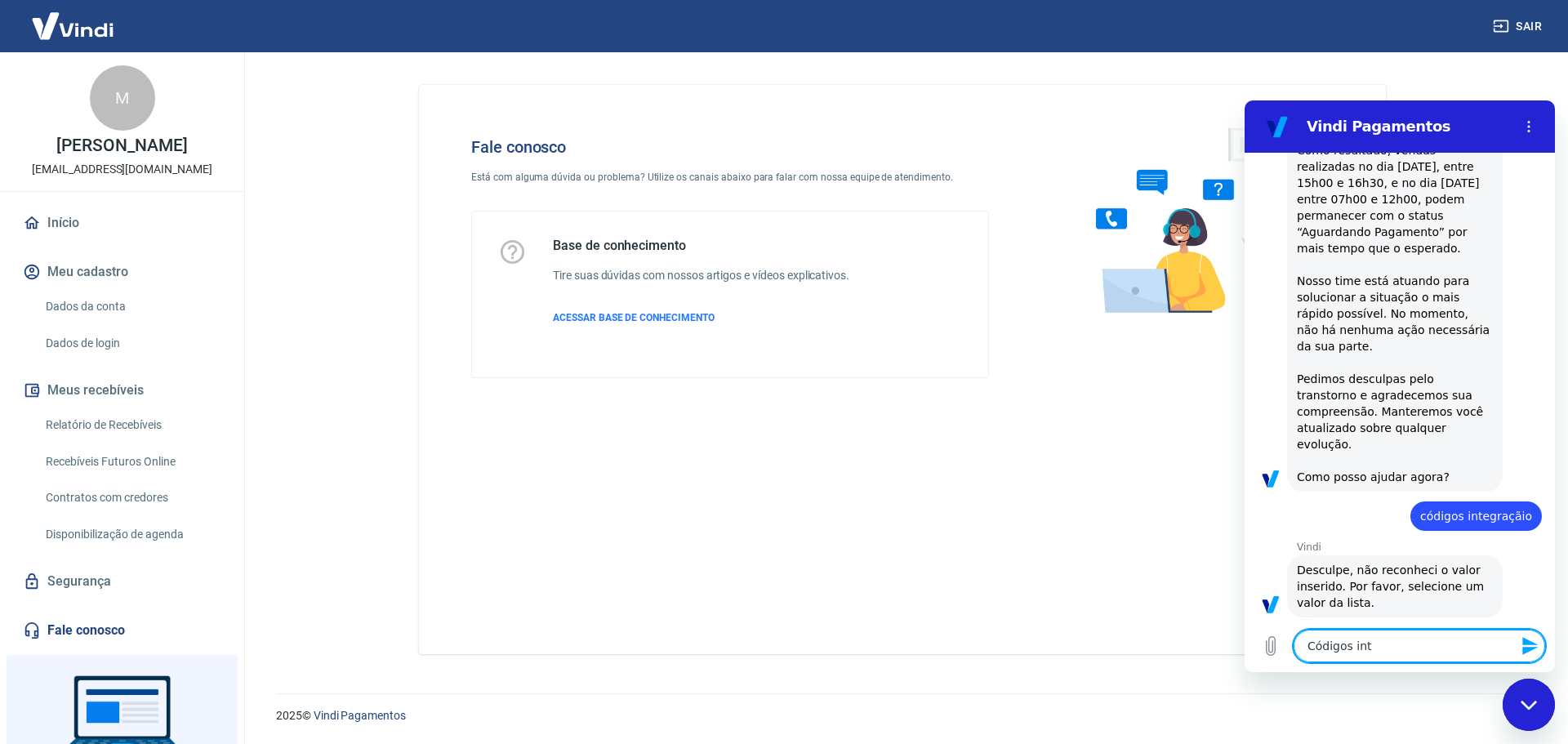
type textarea "x"
type textarea "Códigos integ"
type textarea "x"
type textarea "Códigos integr"
type textarea "x"
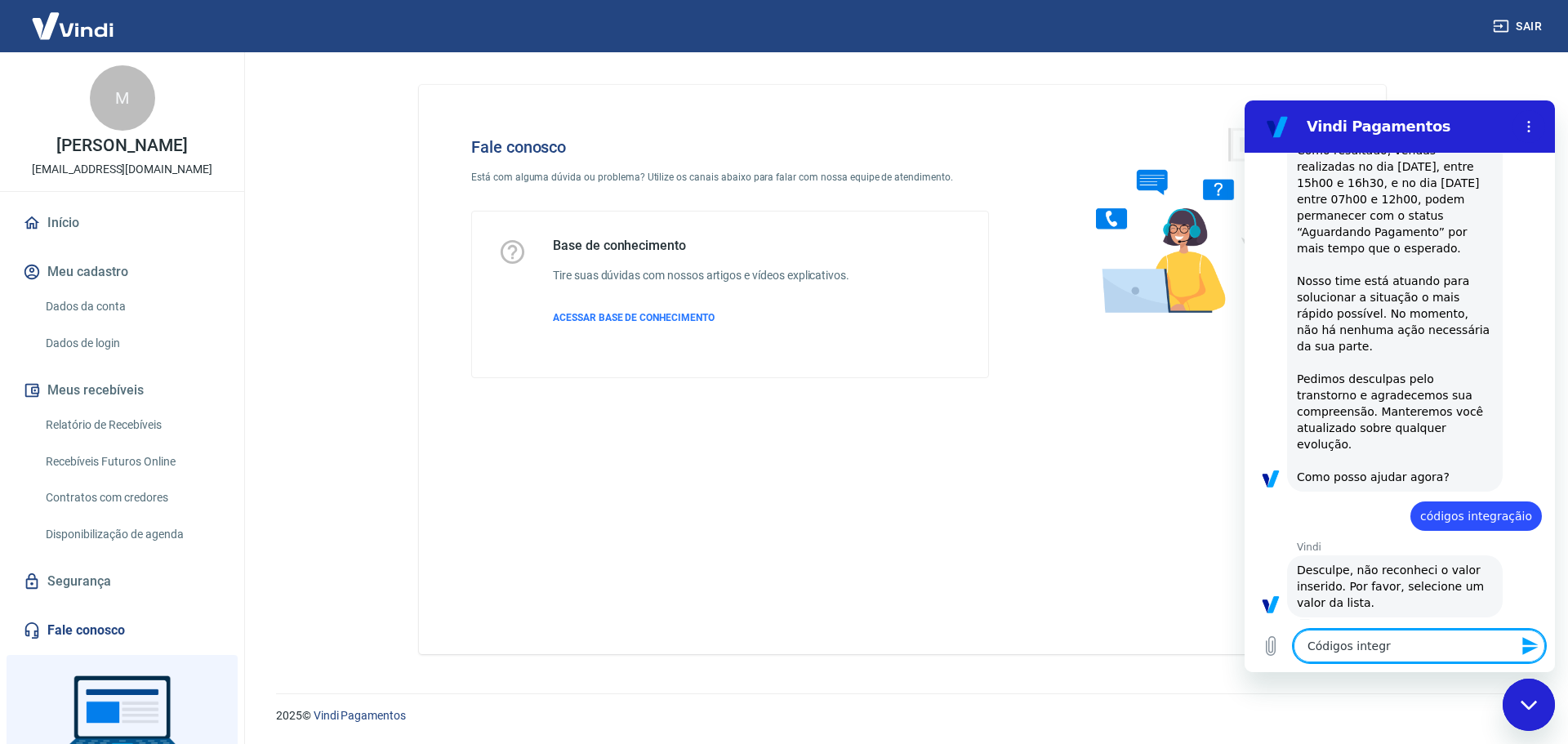
type textarea "Códigos integra"
type textarea "x"
type textarea "Códigos integraç"
type textarea "x"
type textarea "Códigos integraçã"
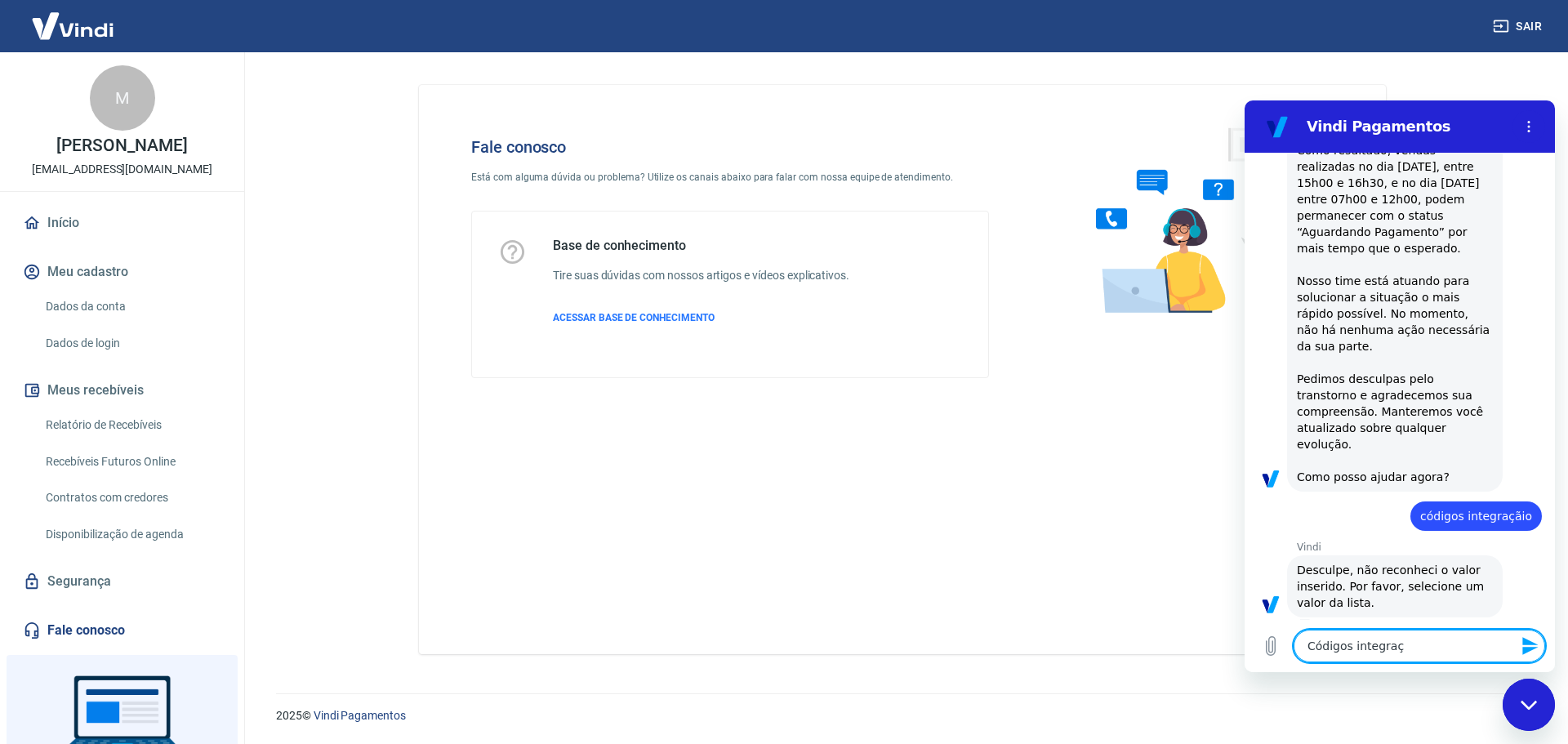
type textarea "x"
type textarea "Códigos integração"
type textarea "x"
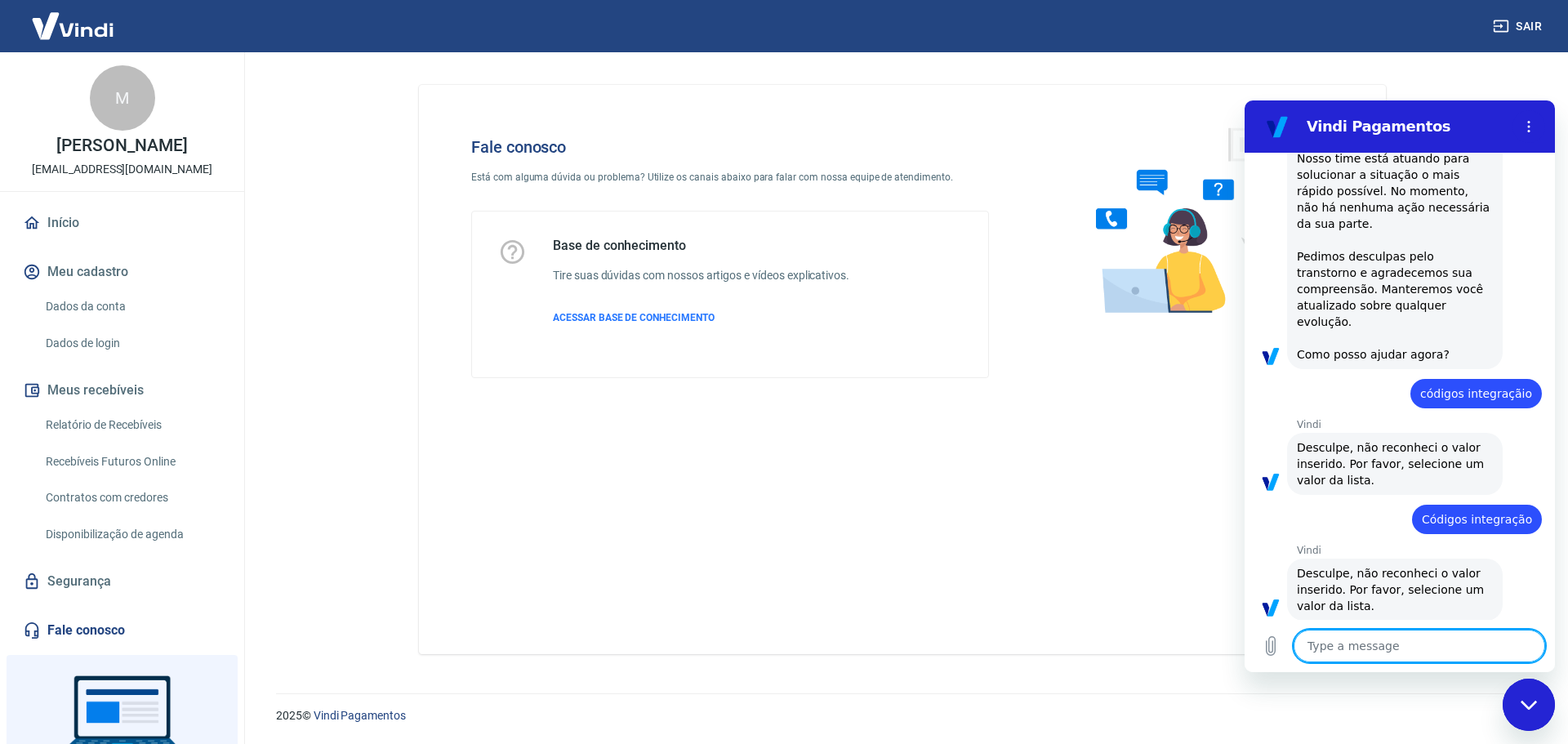
scroll to position [422, 0]
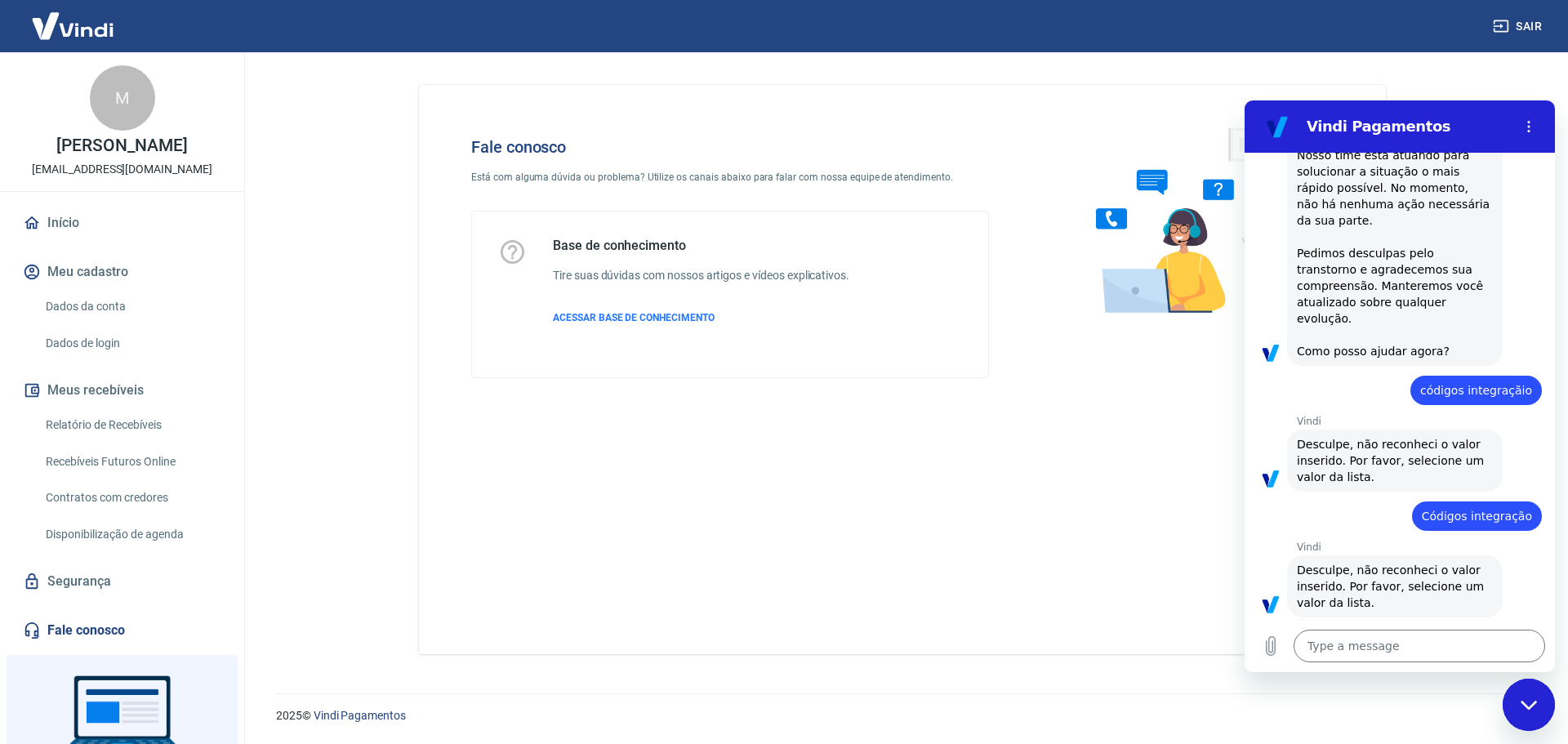
type textarea "x"
